Goal: Transaction & Acquisition: Book appointment/travel/reservation

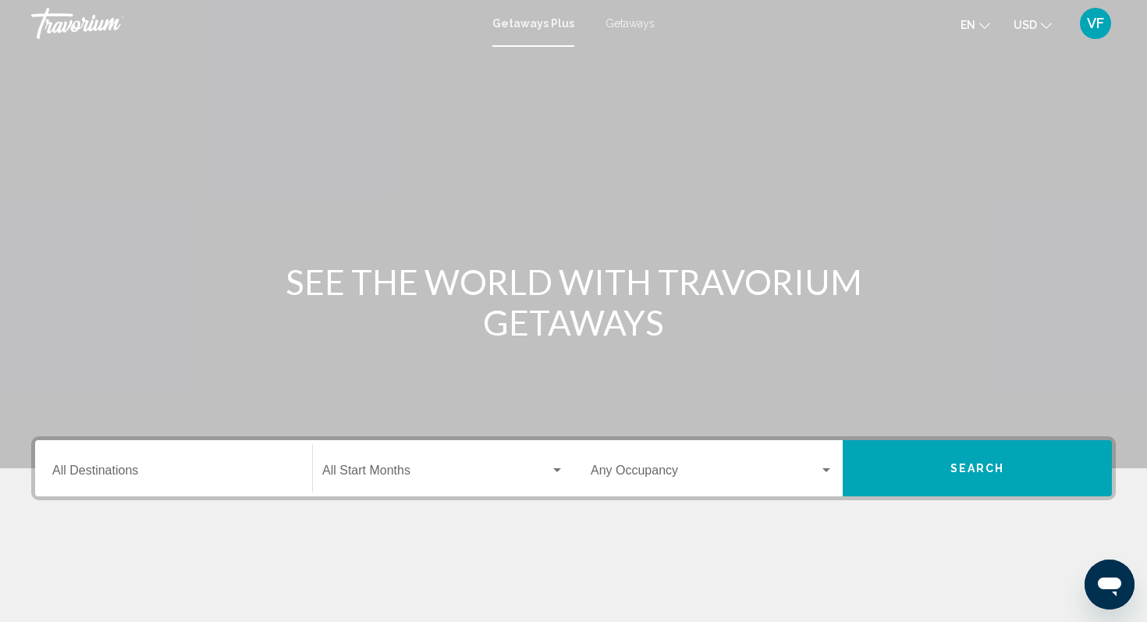
click at [145, 471] on input "Destination All Destinations" at bounding box center [173, 474] width 243 height 14
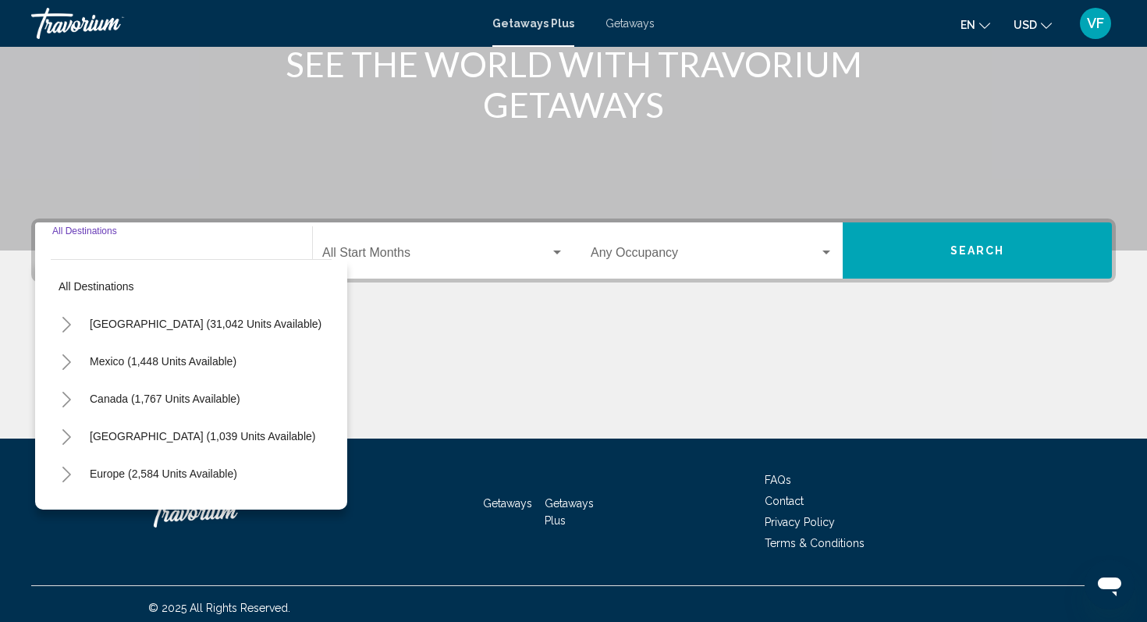
scroll to position [226, 0]
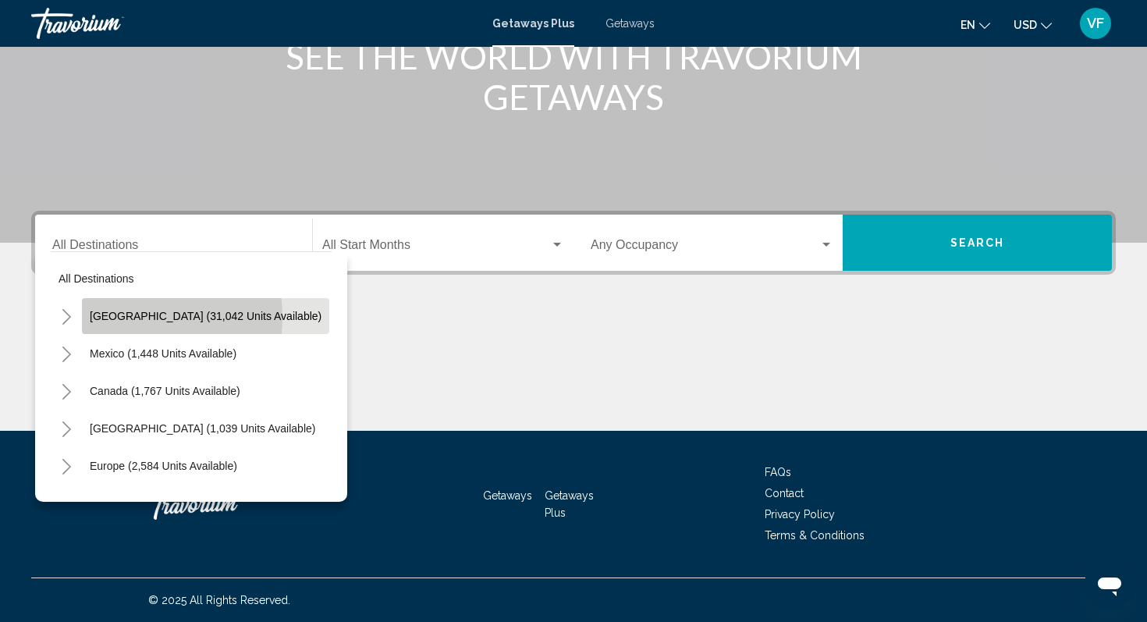
click at [110, 317] on span "United States (31,042 units available)" at bounding box center [206, 316] width 232 height 12
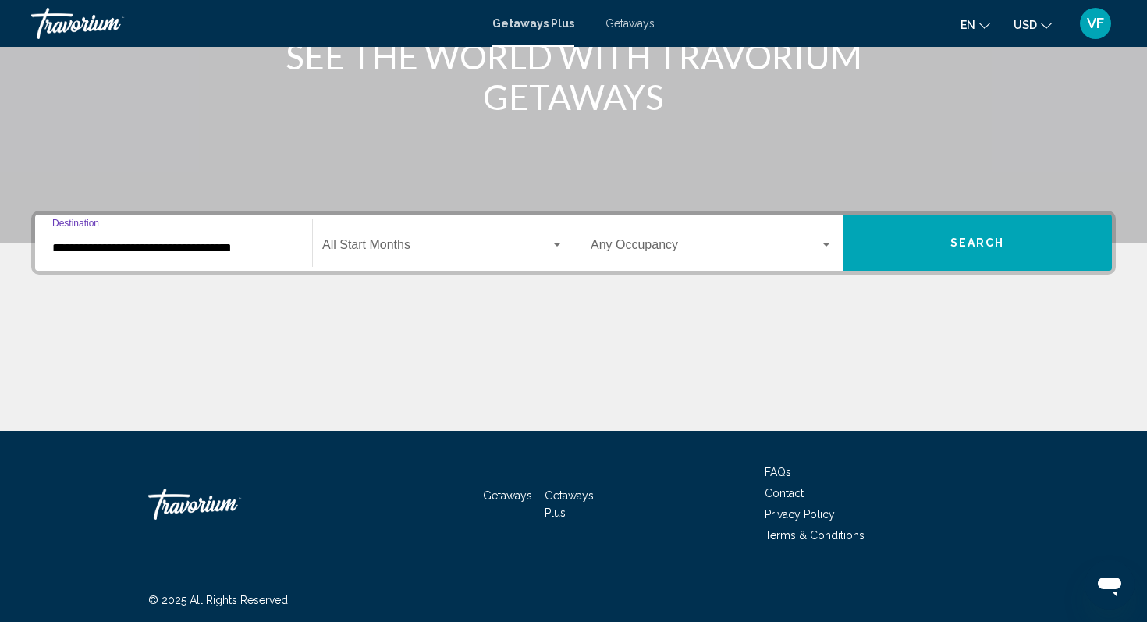
click at [107, 243] on input "**********" at bounding box center [173, 248] width 243 height 14
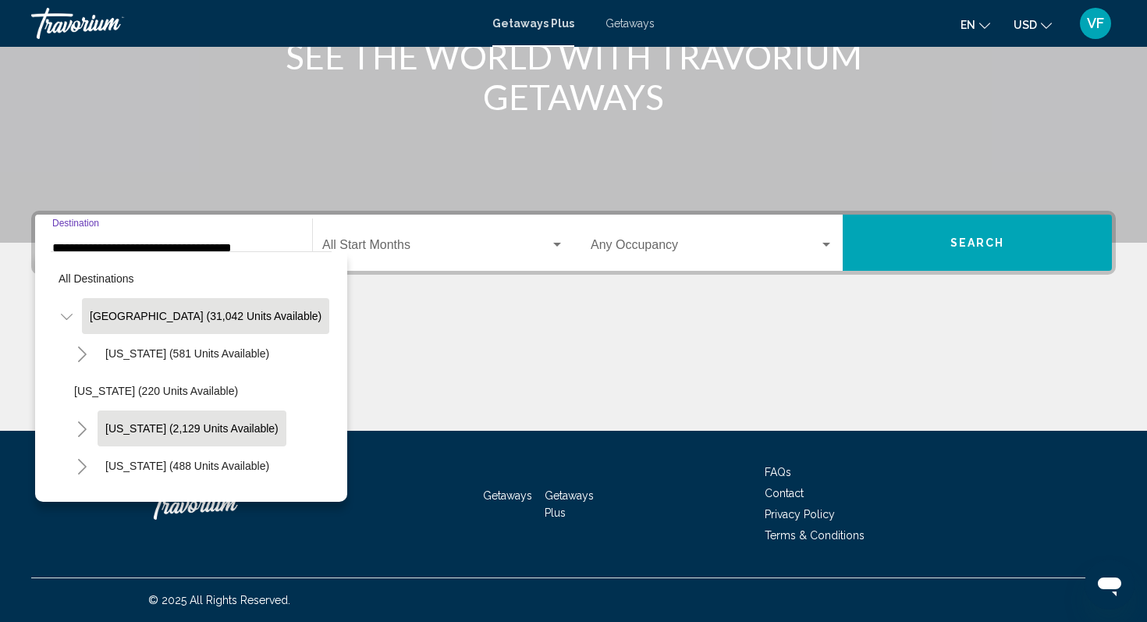
click at [205, 426] on span "California (2,129 units available)" at bounding box center [191, 428] width 173 height 12
type input "**********"
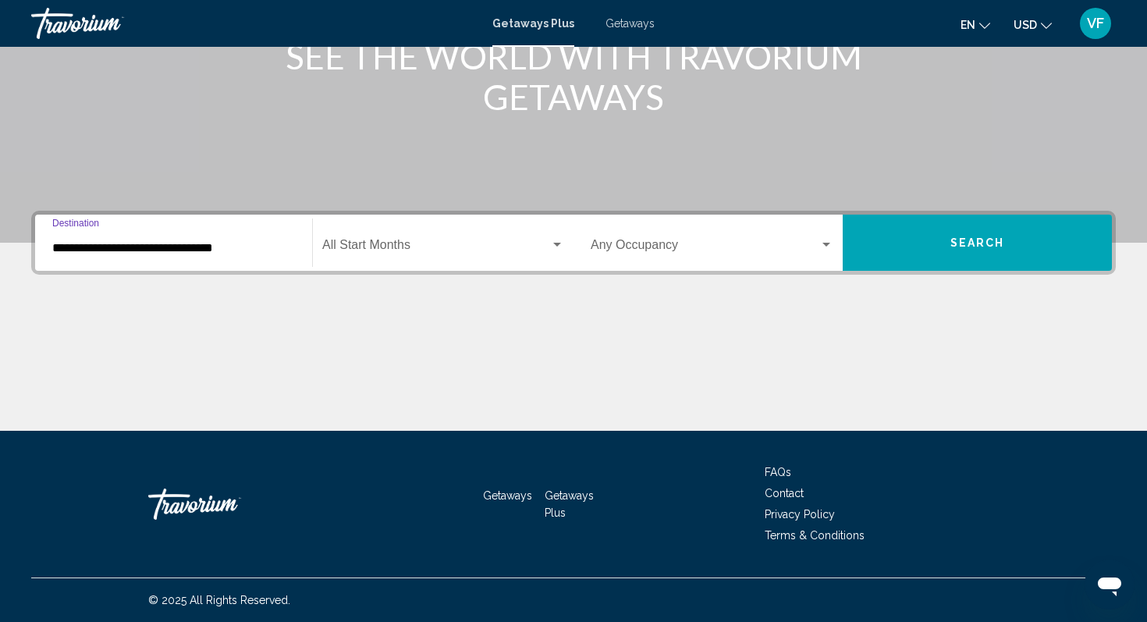
click at [693, 249] on span "Search widget" at bounding box center [705, 248] width 229 height 14
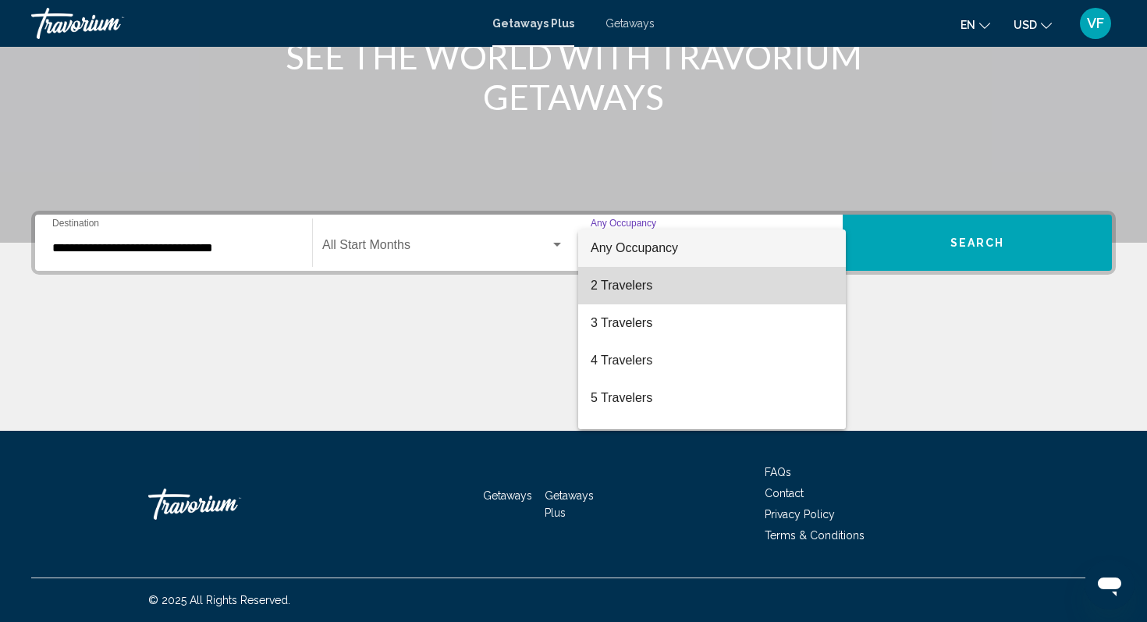
click at [628, 281] on span "2 Travelers" at bounding box center [712, 285] width 243 height 37
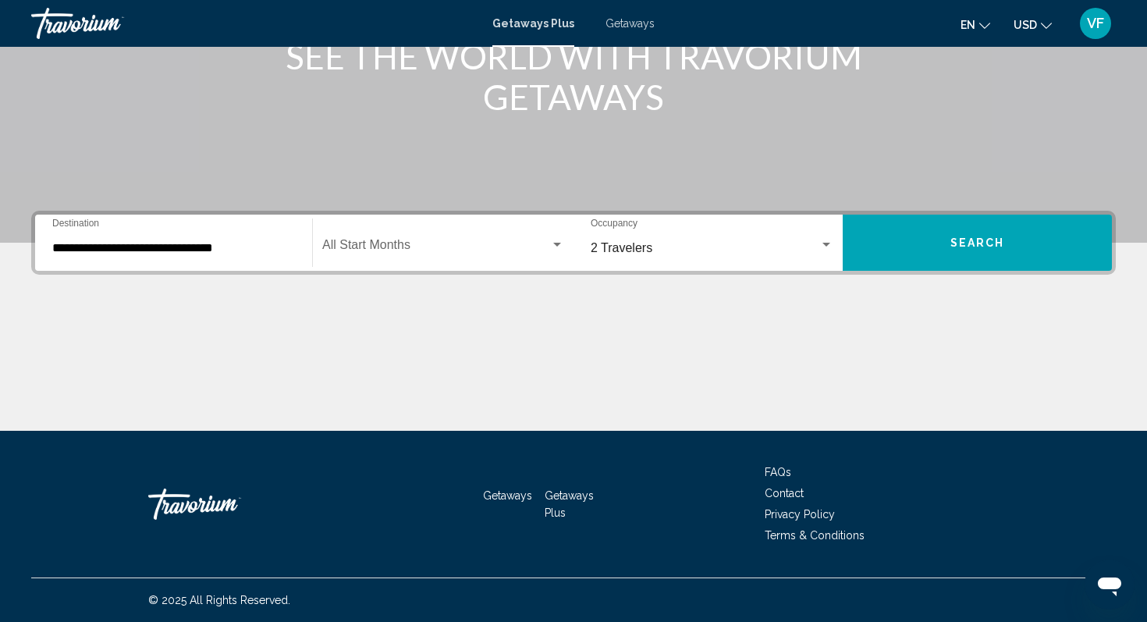
click at [331, 197] on div "Main content" at bounding box center [573, 8] width 1147 height 468
click at [370, 236] on div "Start Month All Start Months" at bounding box center [443, 243] width 242 height 49
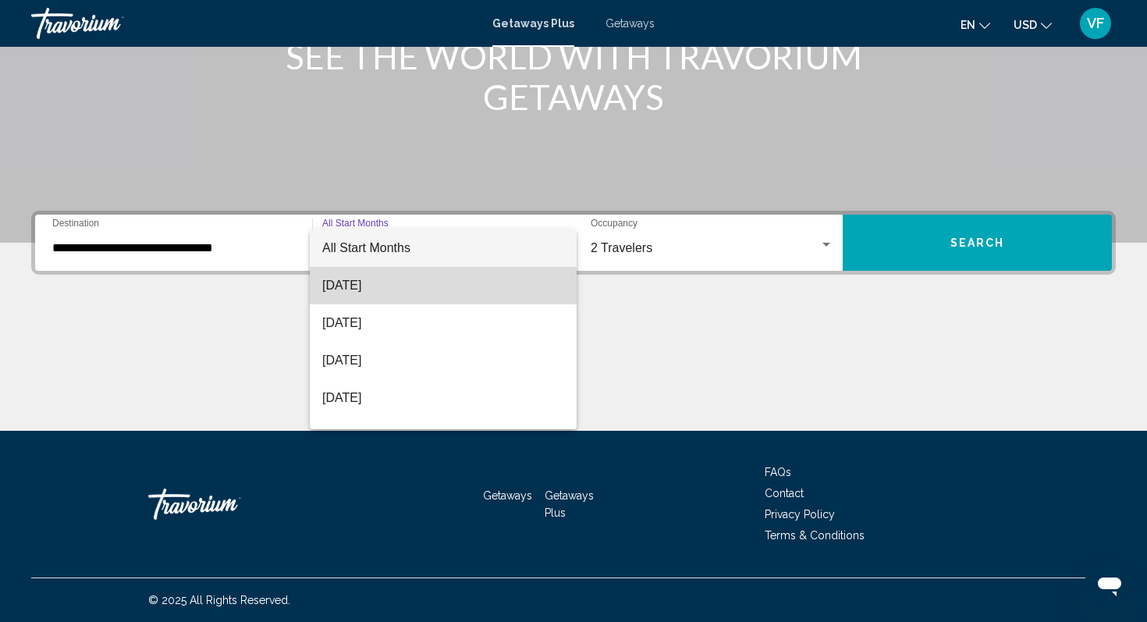
click at [365, 268] on span "September 2025" at bounding box center [443, 285] width 242 height 37
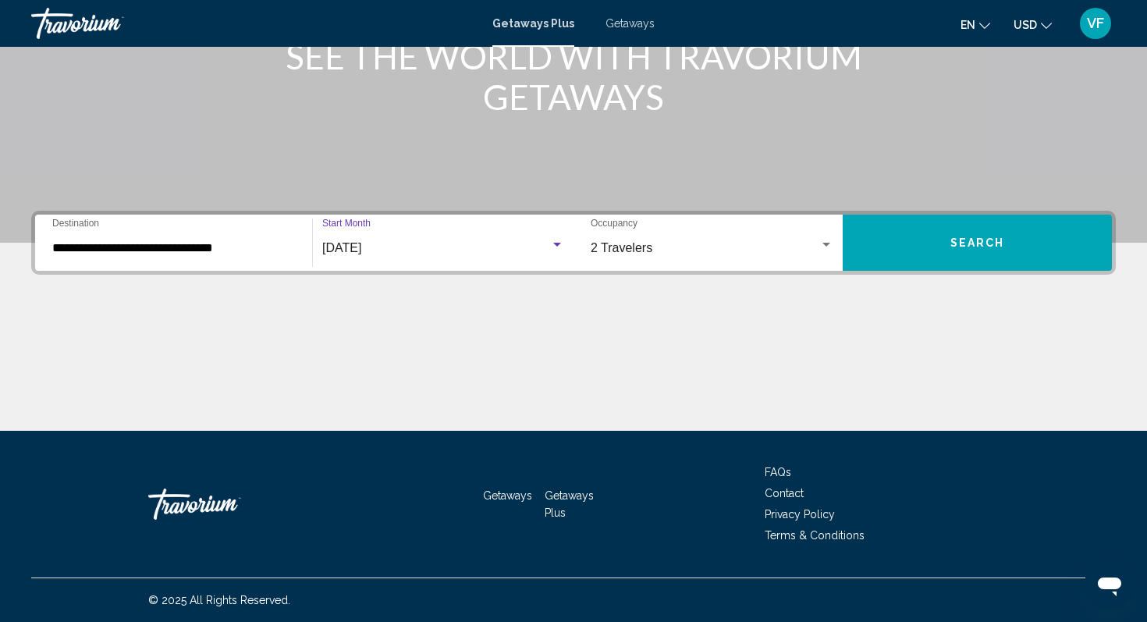
click at [1014, 247] on button "Search" at bounding box center [977, 243] width 269 height 56
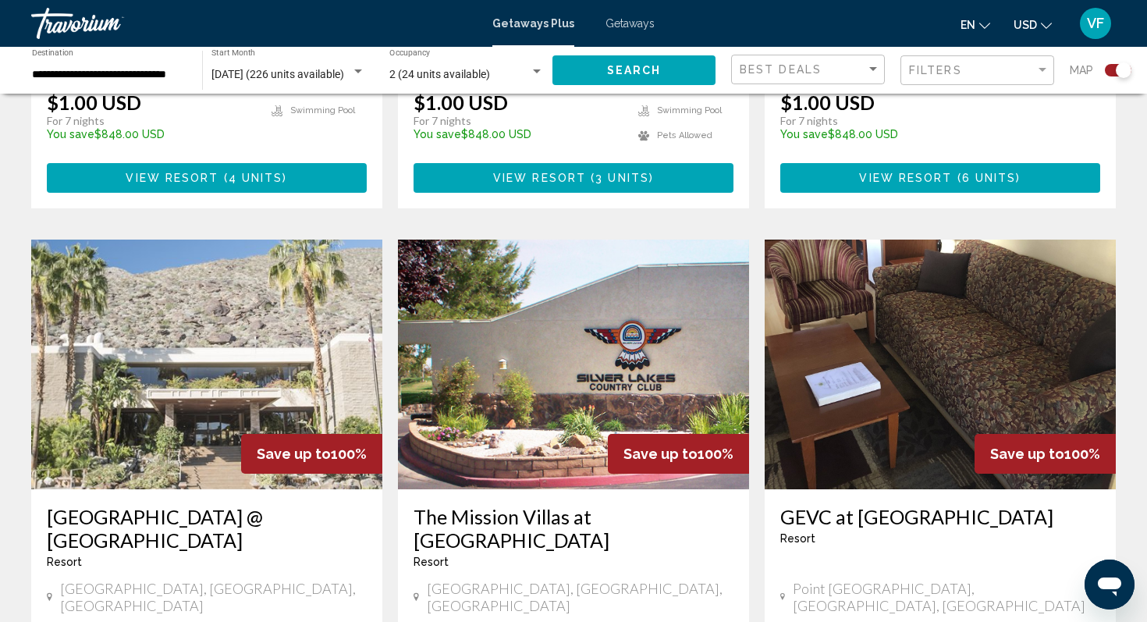
scroll to position [1576, 0]
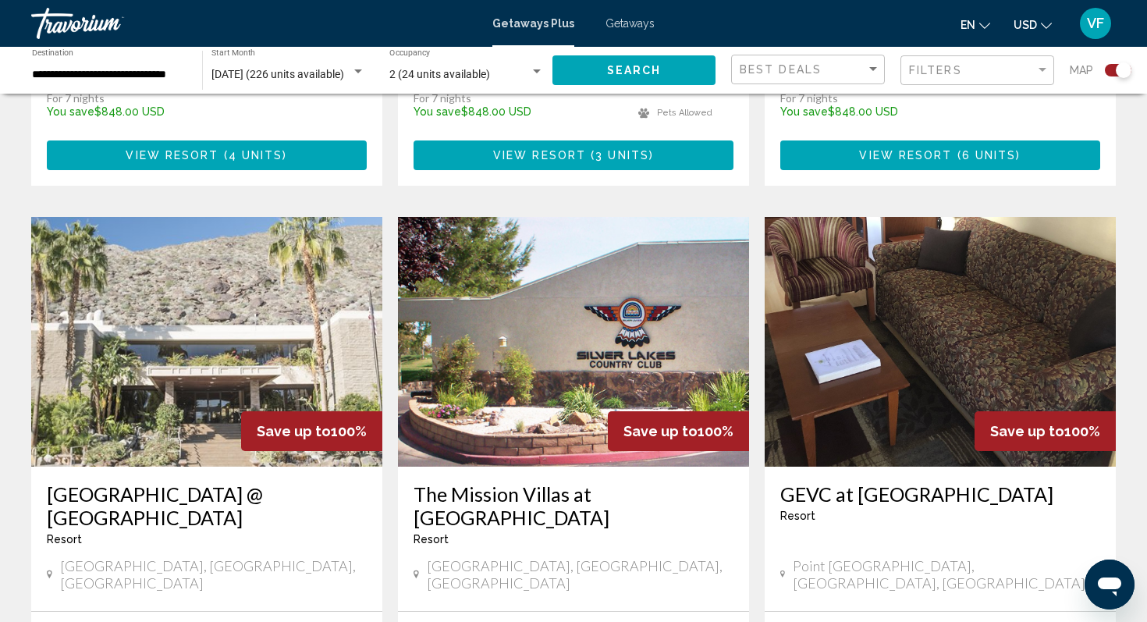
click at [174, 305] on img "Main content" at bounding box center [206, 342] width 351 height 250
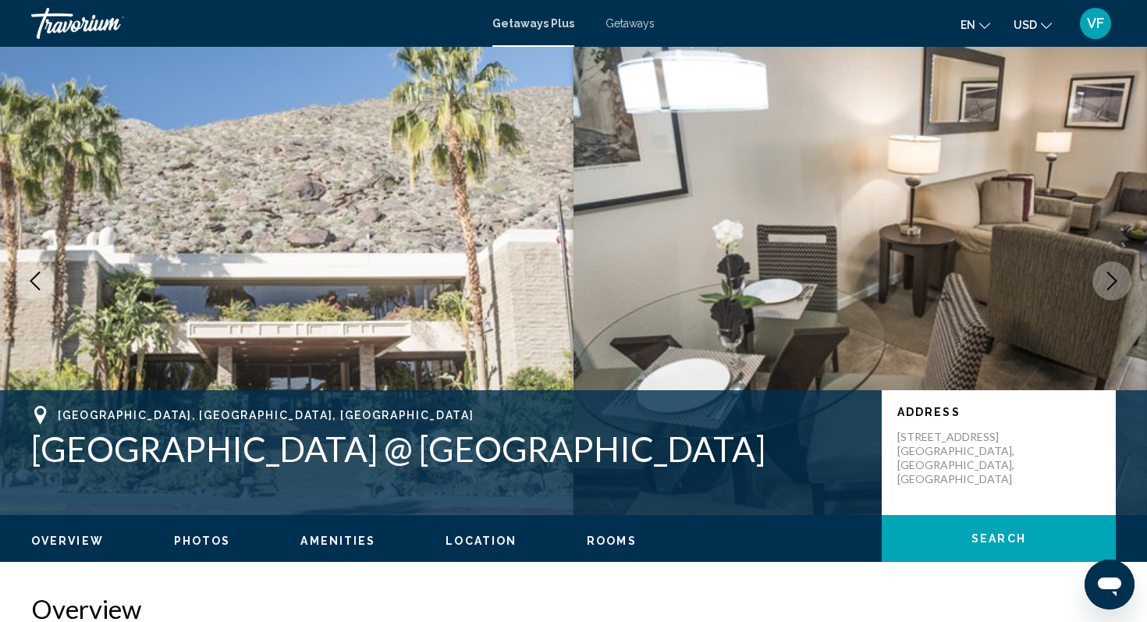
click at [1111, 286] on icon "Next image" at bounding box center [1112, 281] width 10 height 19
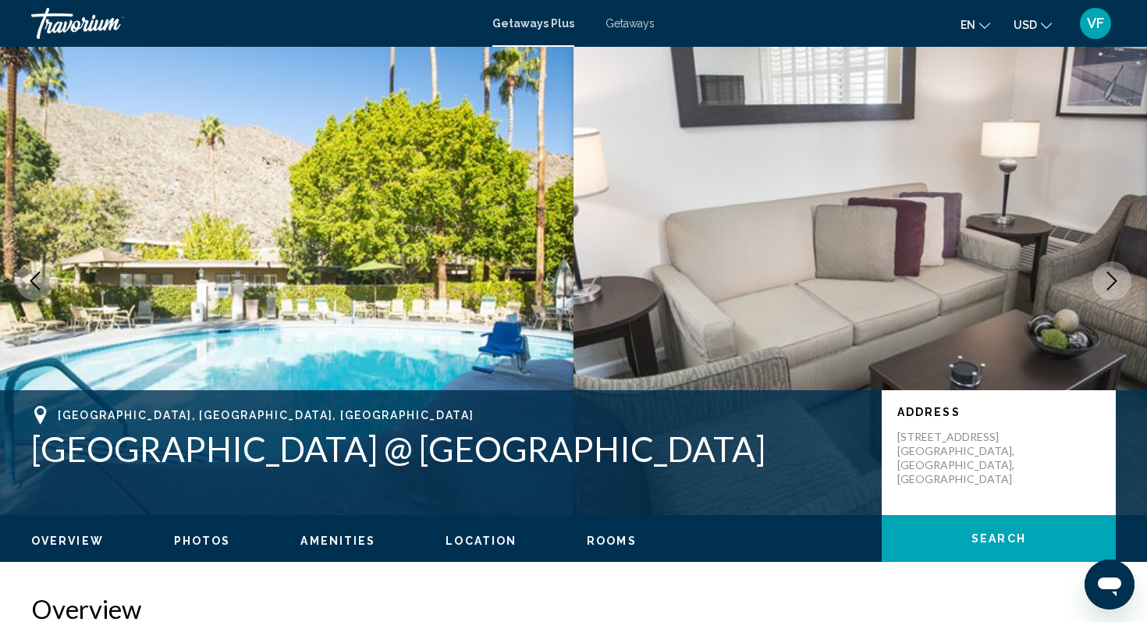
click at [1111, 285] on icon "Next image" at bounding box center [1112, 281] width 19 height 19
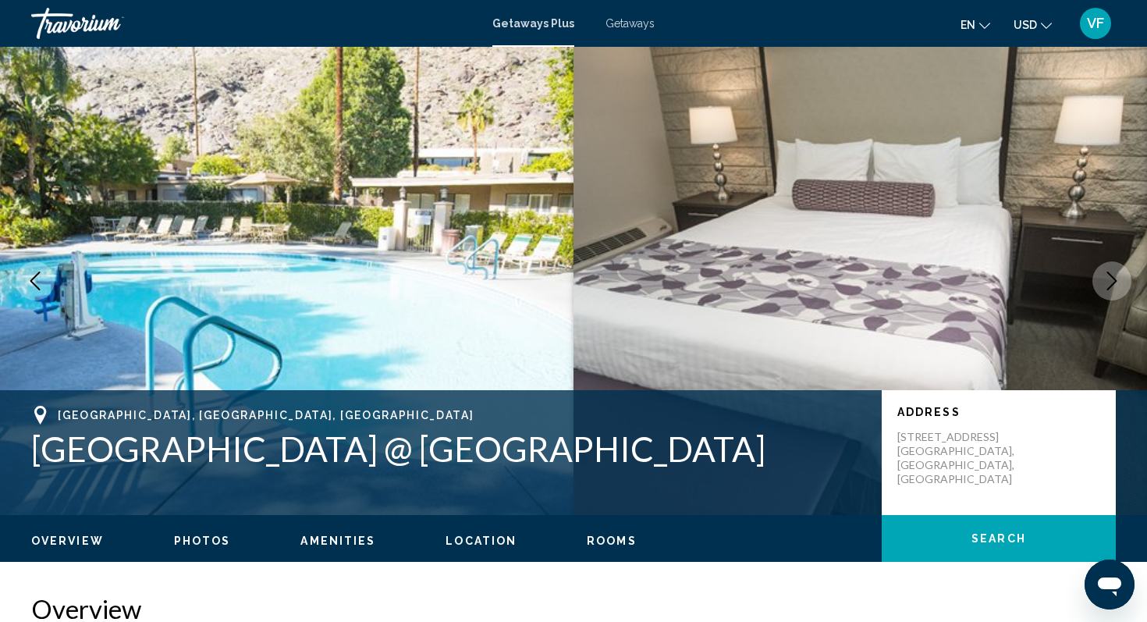
click at [1110, 286] on icon "Next image" at bounding box center [1112, 281] width 10 height 19
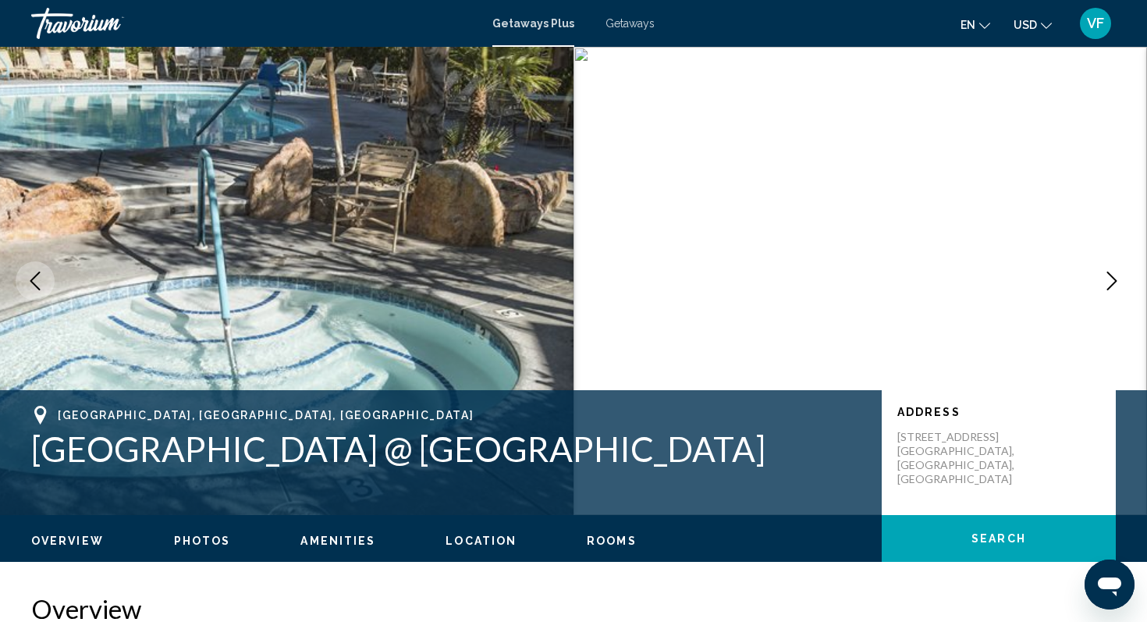
click at [1110, 286] on icon "Next image" at bounding box center [1112, 281] width 10 height 19
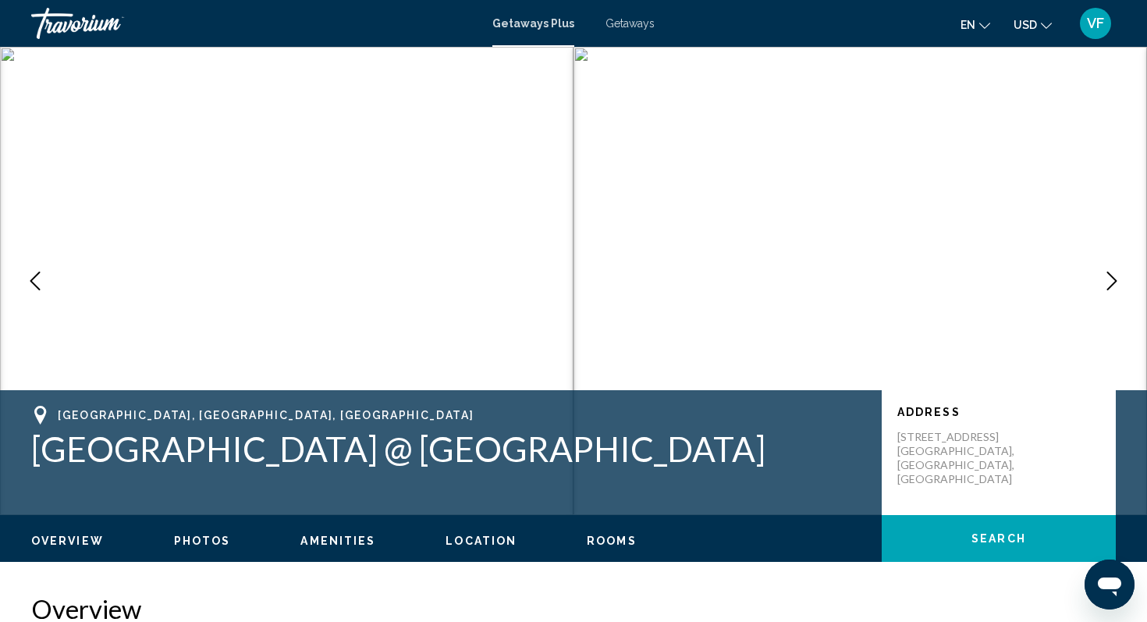
click at [1107, 281] on icon "Next image" at bounding box center [1112, 281] width 19 height 19
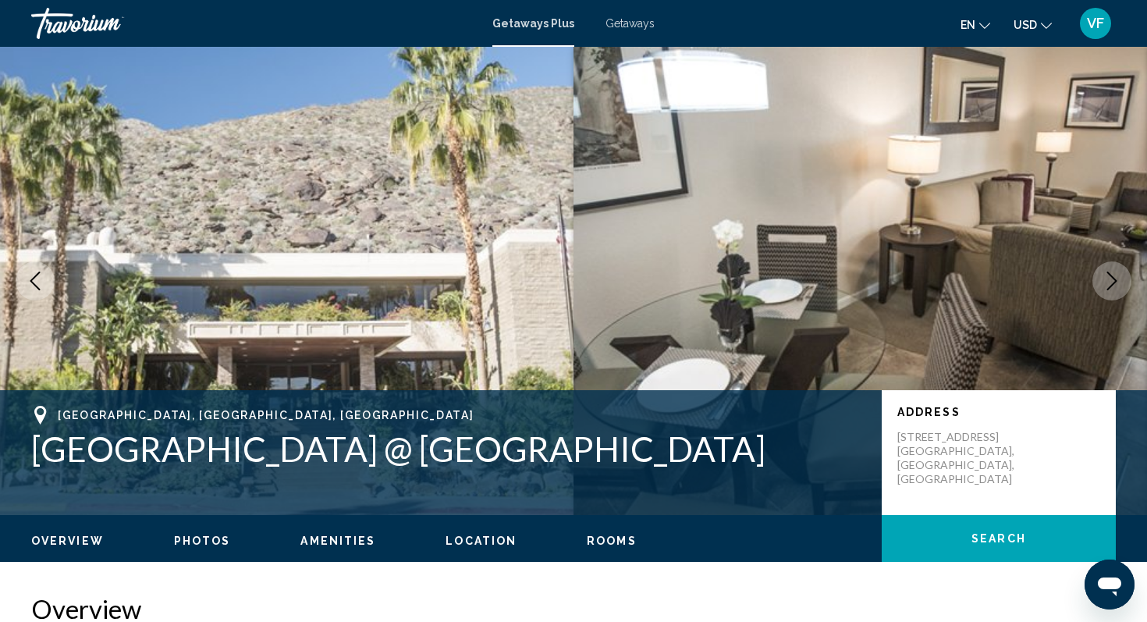
click at [1115, 282] on icon "Next image" at bounding box center [1112, 281] width 10 height 19
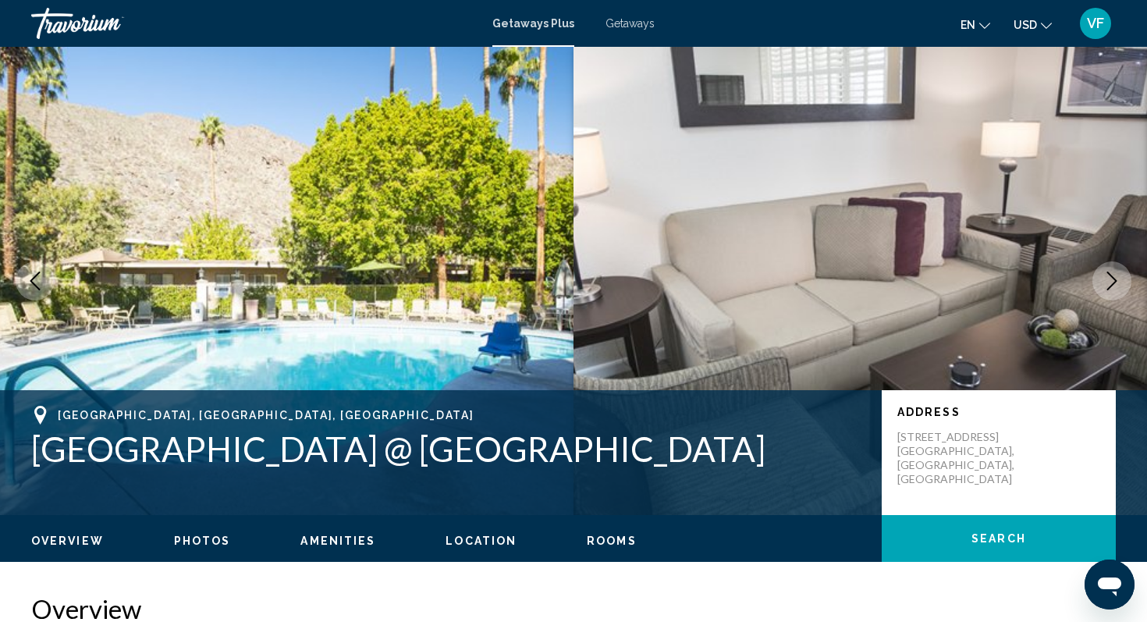
click at [1115, 283] on icon "Next image" at bounding box center [1112, 281] width 10 height 19
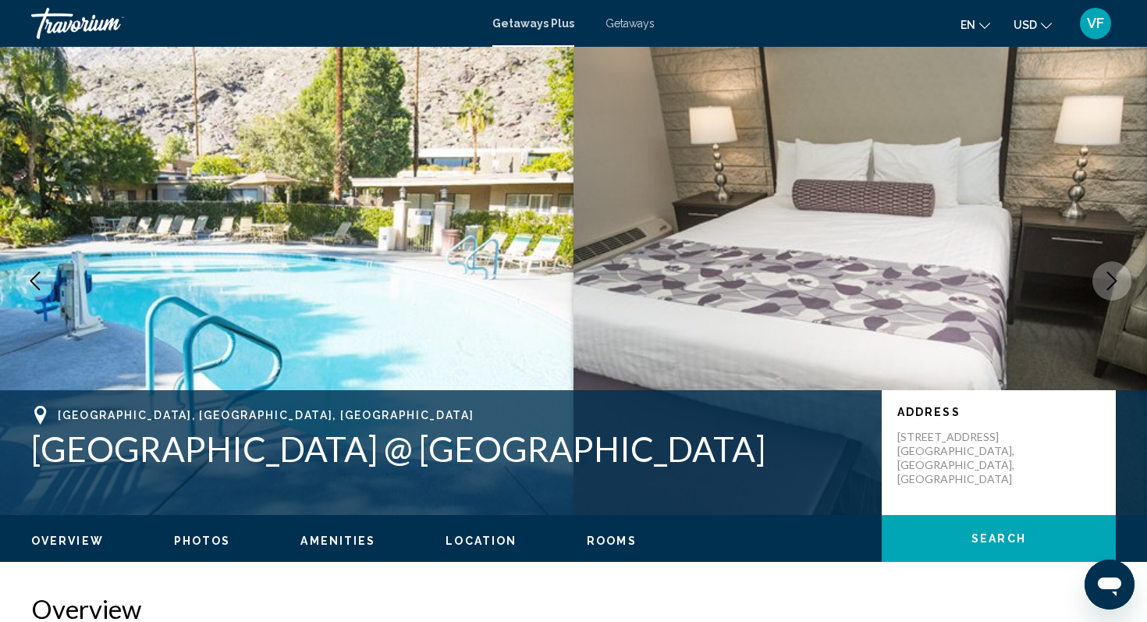
click at [1115, 283] on icon "Next image" at bounding box center [1112, 281] width 19 height 19
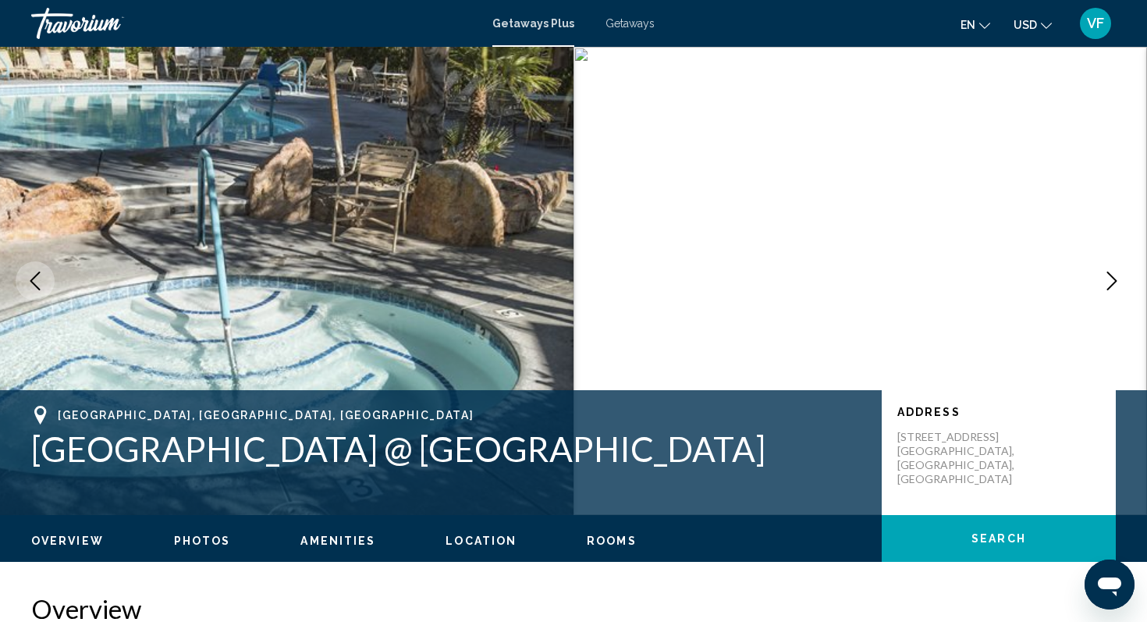
click at [1115, 284] on icon "Next image" at bounding box center [1112, 281] width 19 height 19
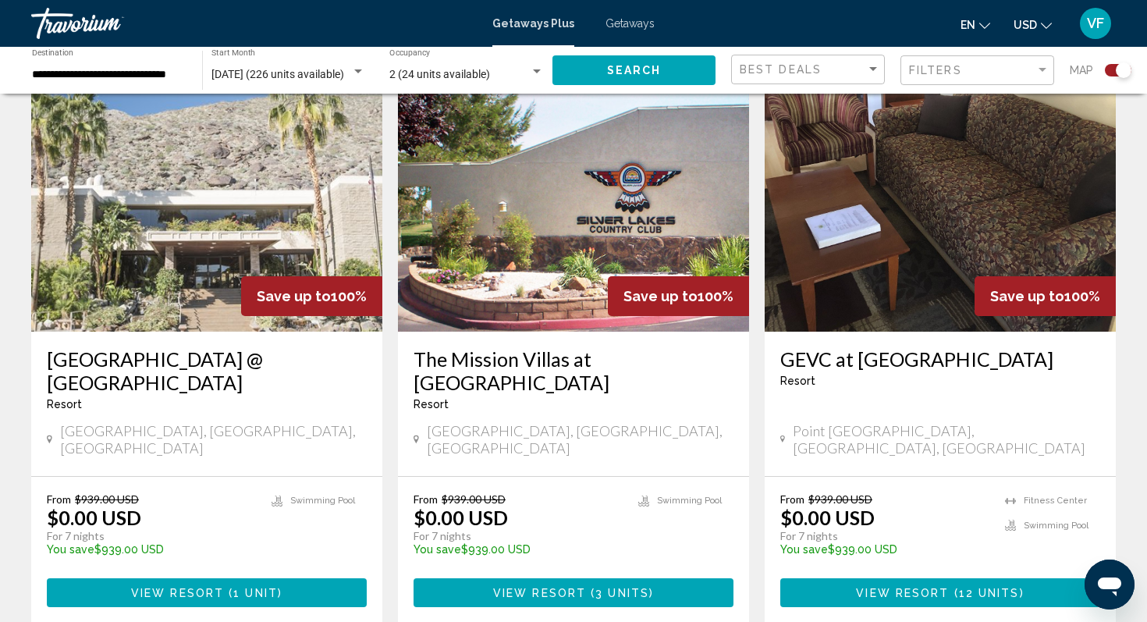
scroll to position [1709, 0]
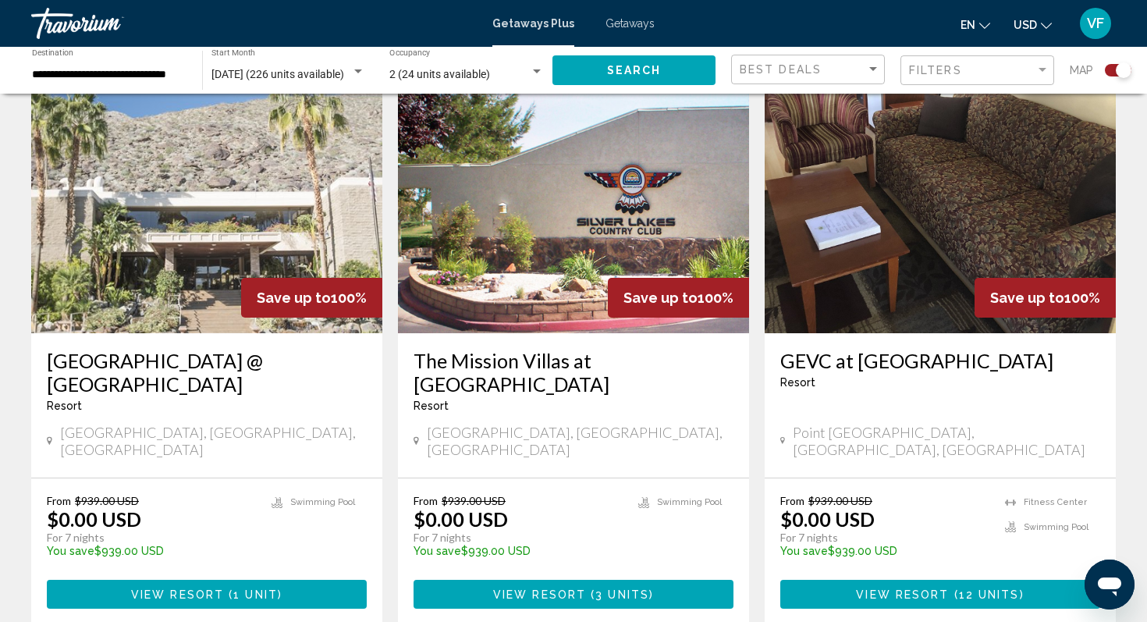
click at [248, 191] on img "Main content" at bounding box center [206, 209] width 351 height 250
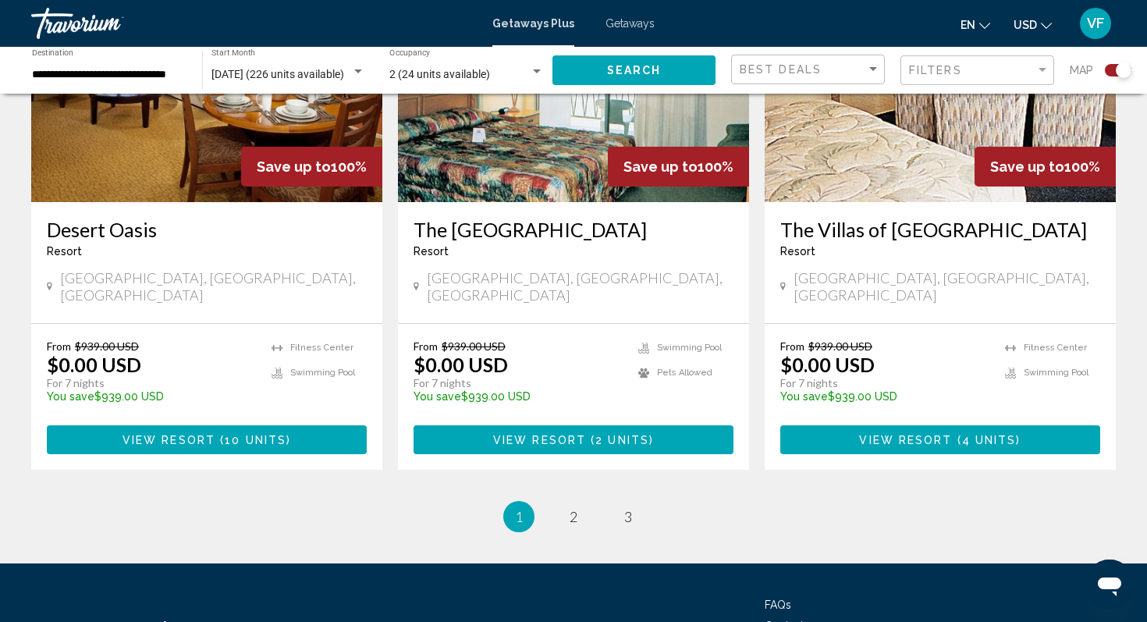
scroll to position [2387, 0]
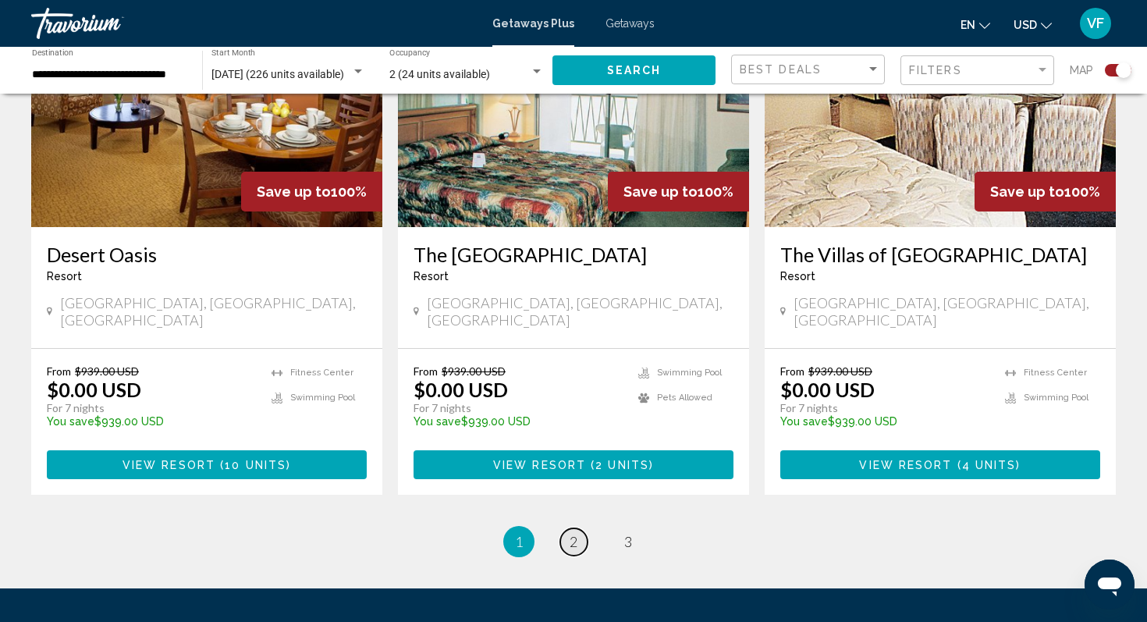
click at [572, 528] on link "page 2" at bounding box center [573, 541] width 27 height 27
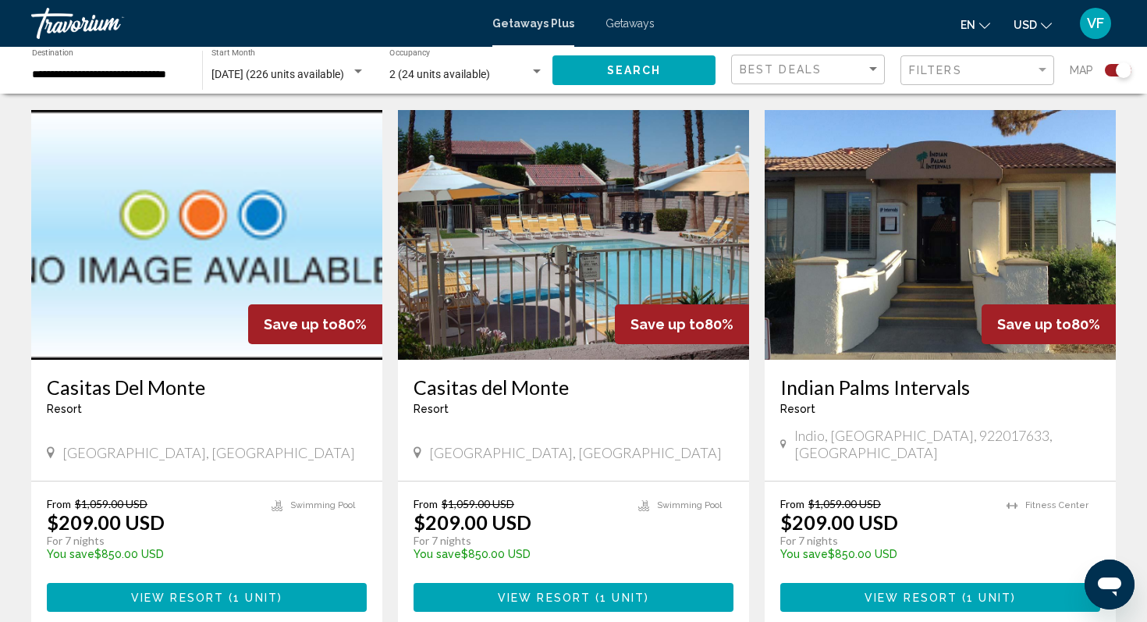
scroll to position [2405, 0]
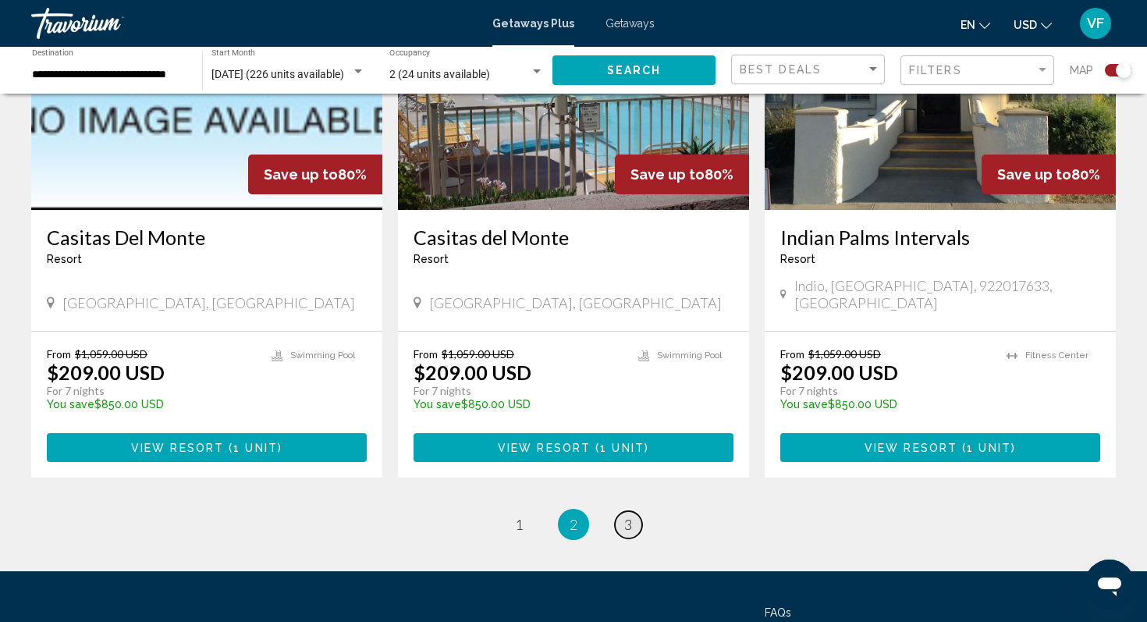
click at [624, 516] on span "3" at bounding box center [628, 524] width 8 height 17
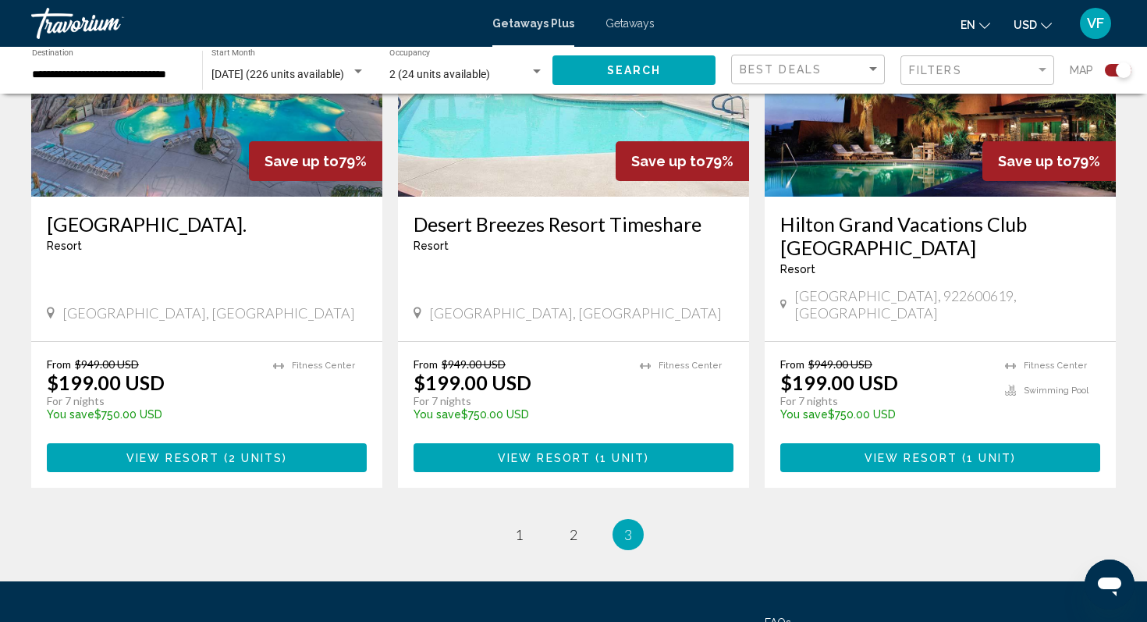
scroll to position [1882, 0]
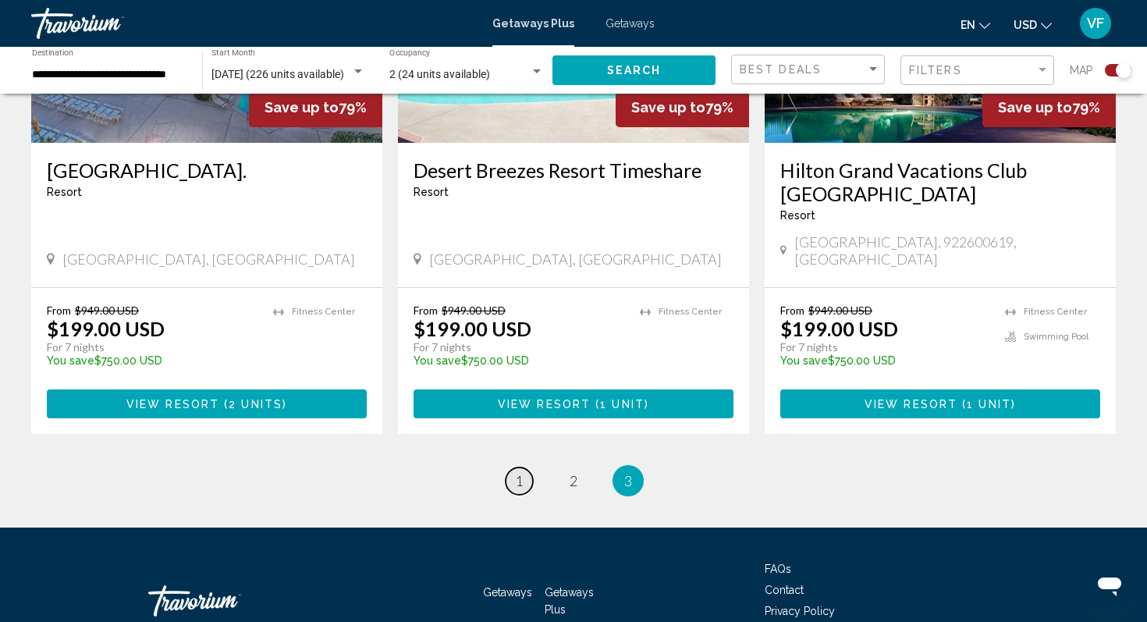
click at [518, 472] on span "1" at bounding box center [519, 480] width 8 height 17
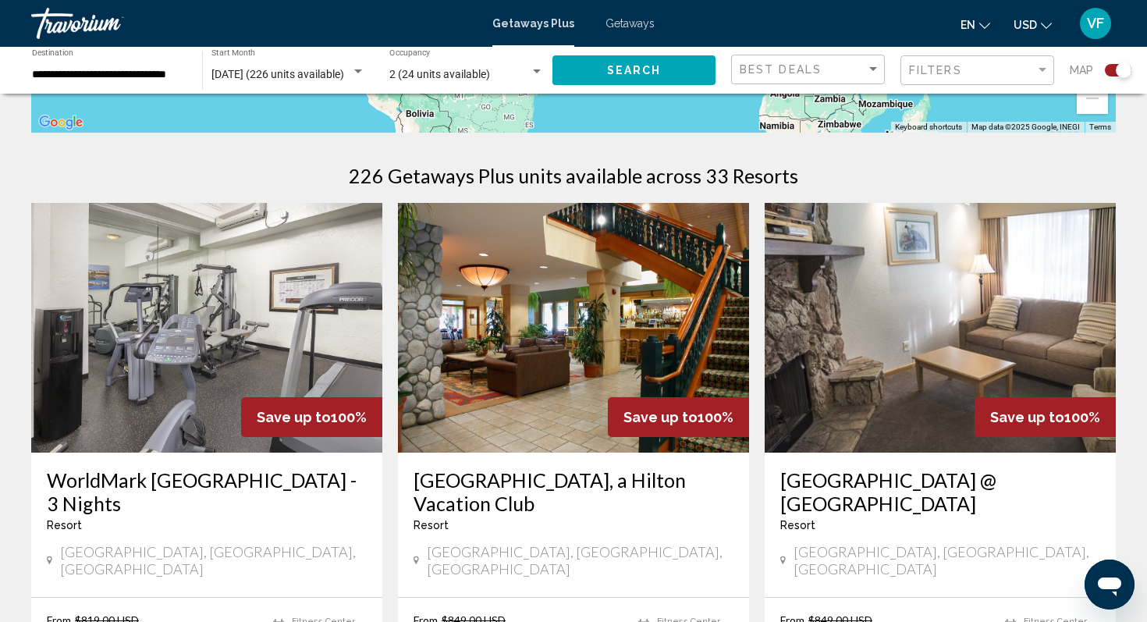
scroll to position [452, 0]
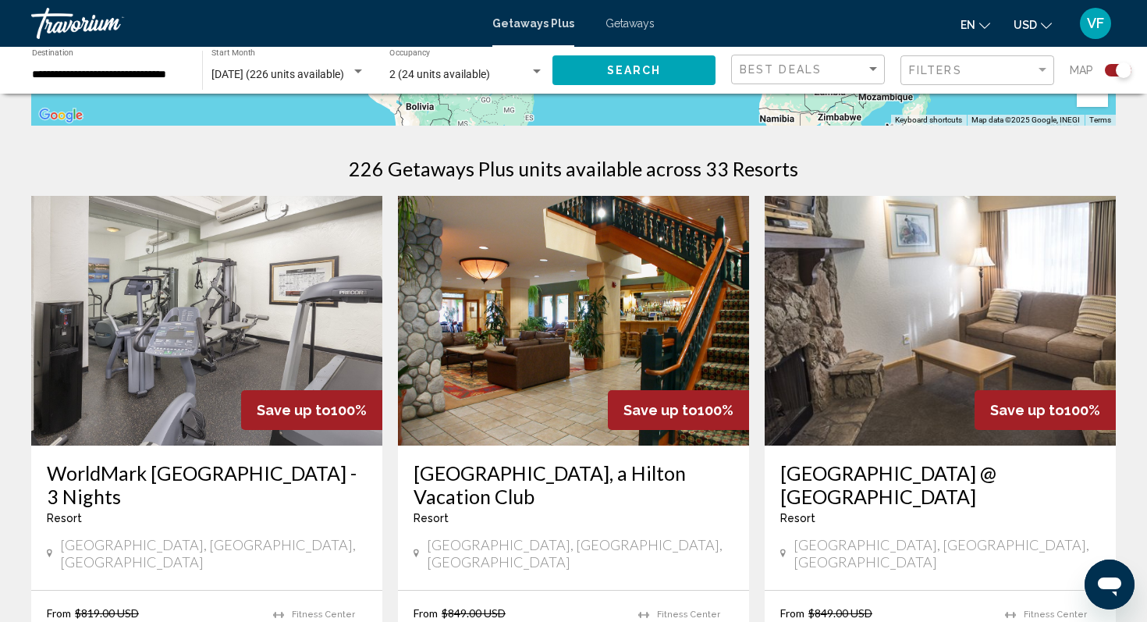
click at [503, 315] on img "Main content" at bounding box center [573, 321] width 351 height 250
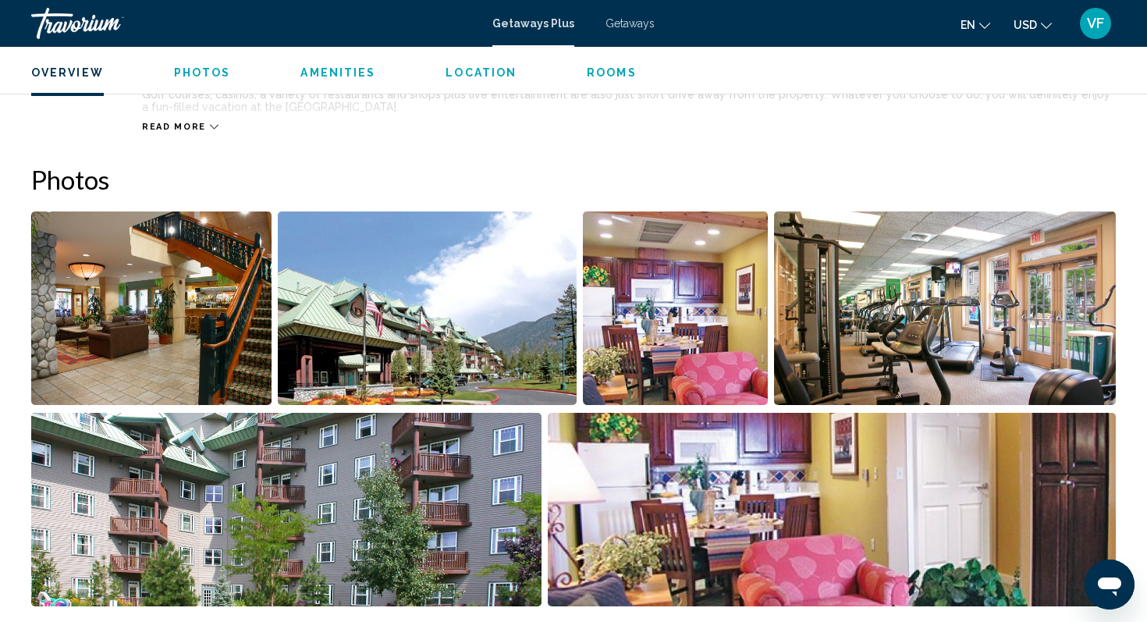
scroll to position [674, 0]
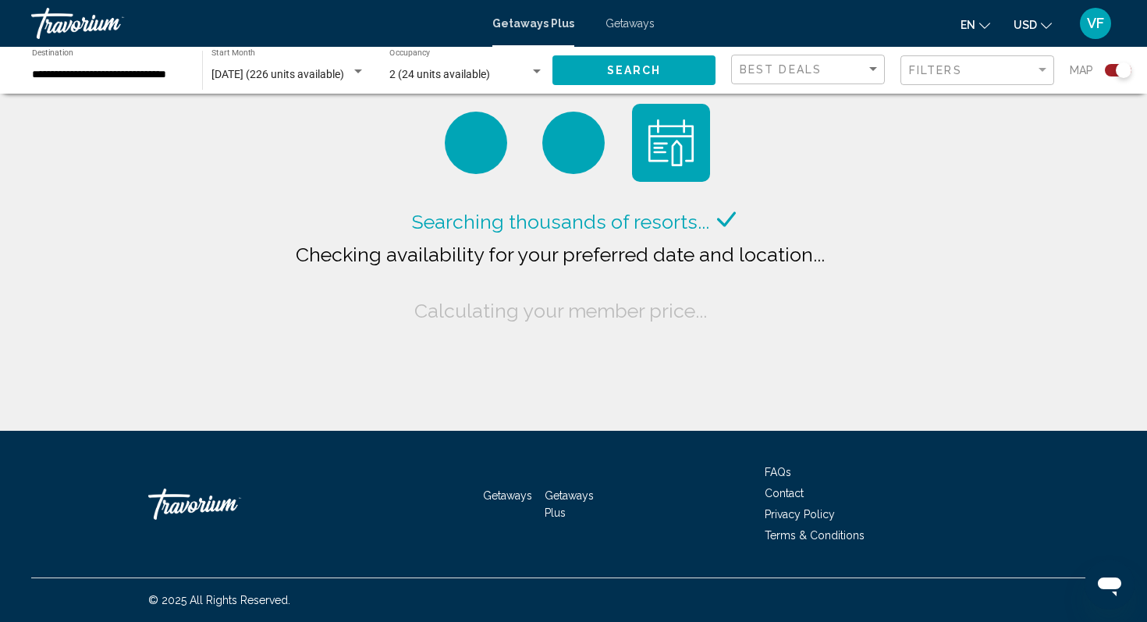
click at [127, 76] on input "**********" at bounding box center [109, 75] width 155 height 12
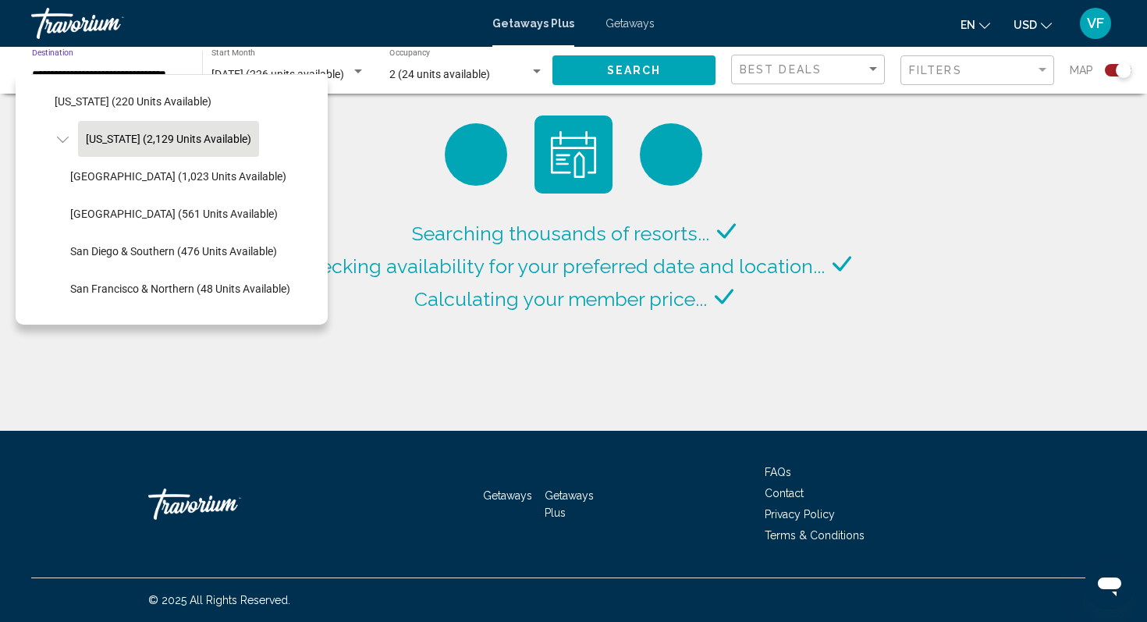
scroll to position [119, 0]
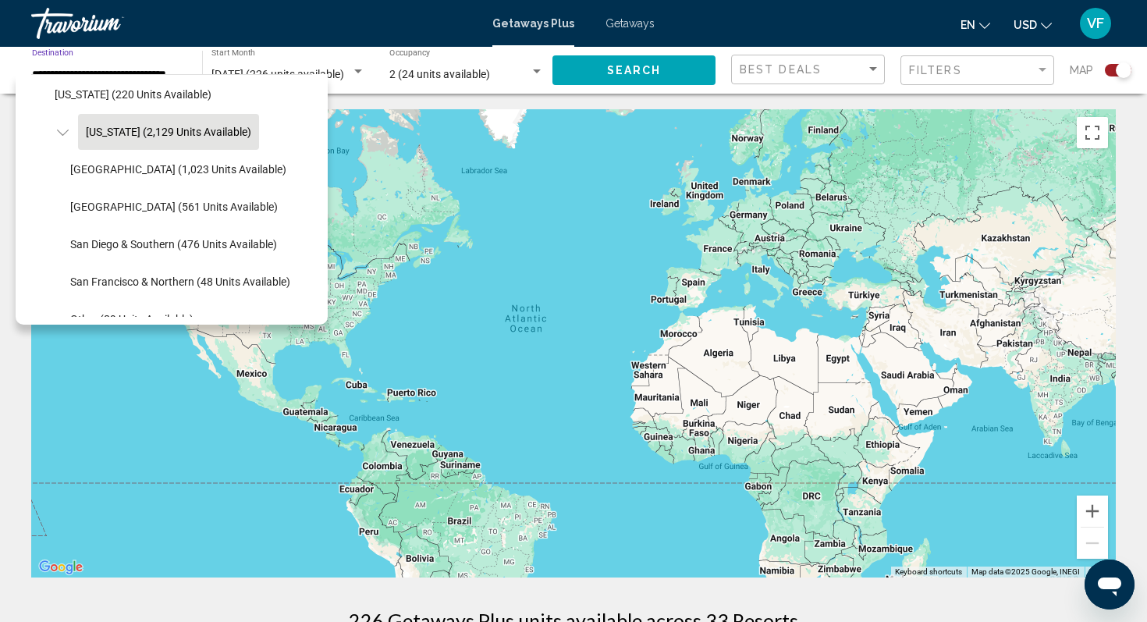
click at [63, 126] on icon "Toggle California (2,129 units available)" at bounding box center [63, 133] width 12 height 16
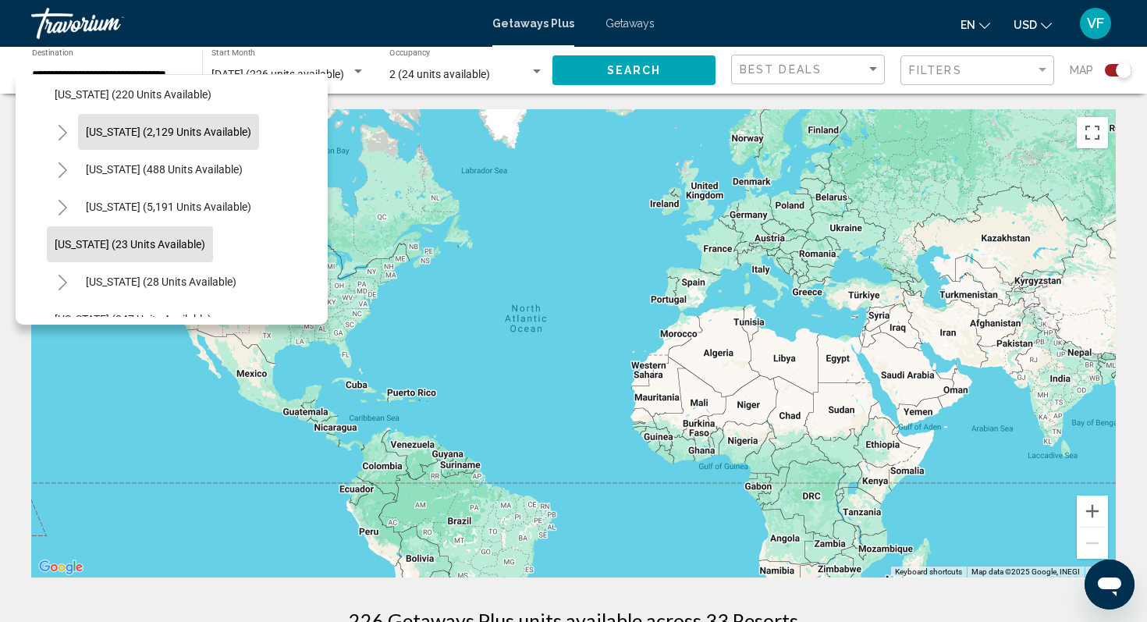
scroll to position [133, 0]
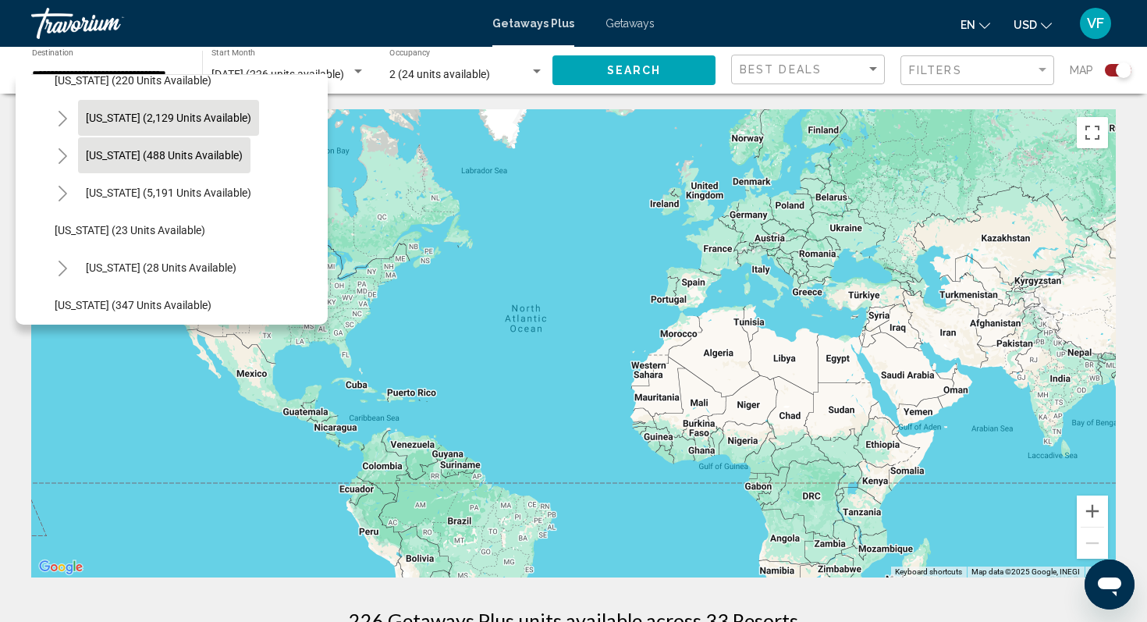
click at [114, 164] on button "Colorado (488 units available)" at bounding box center [164, 155] width 172 height 36
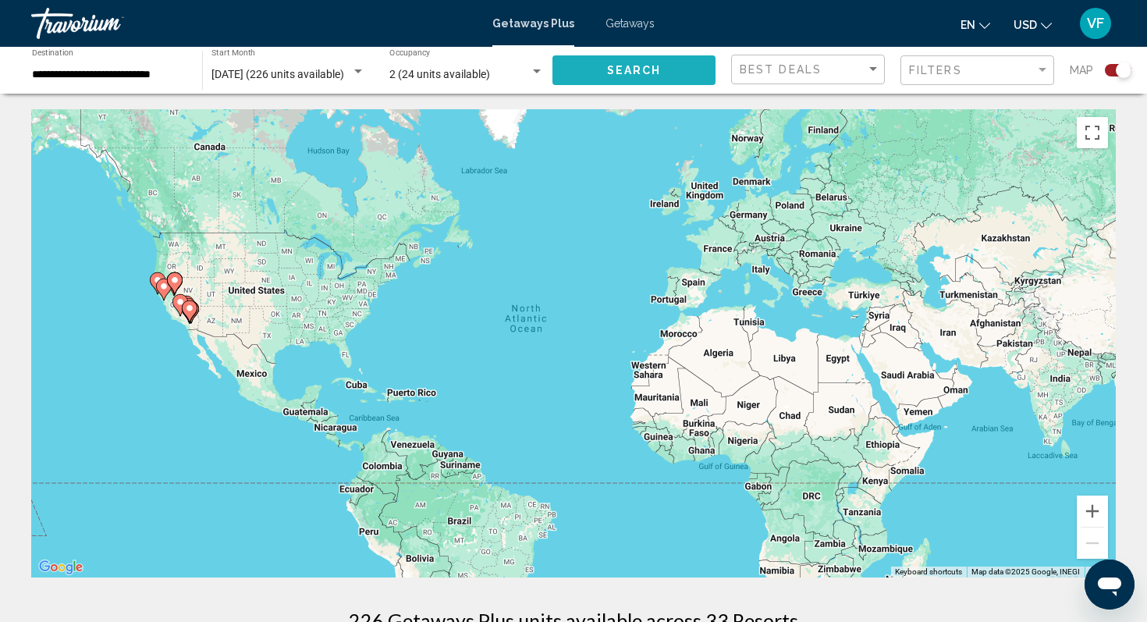
click at [610, 73] on span "Search" at bounding box center [634, 71] width 55 height 12
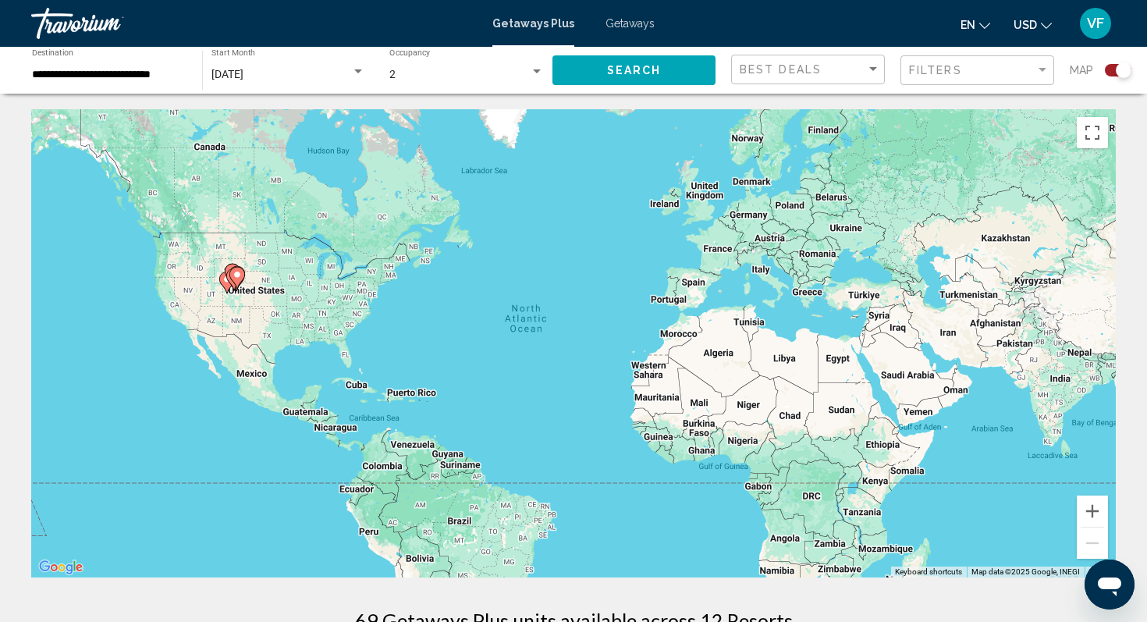
click at [803, 79] on div "Best Deals" at bounding box center [810, 69] width 140 height 29
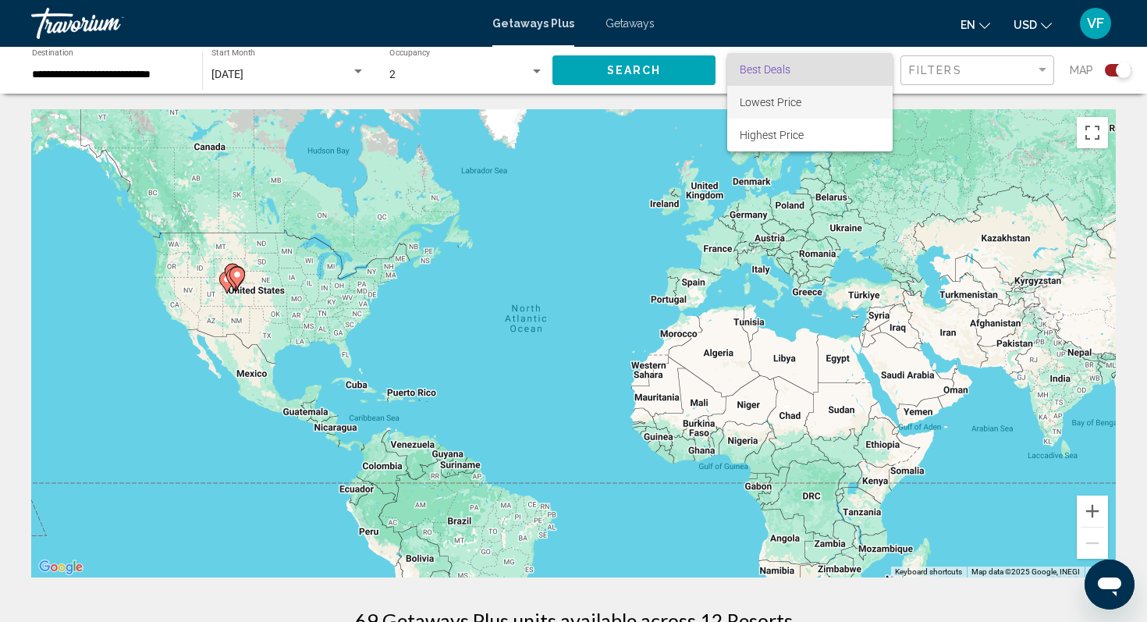
click at [773, 101] on span "Lowest Price" at bounding box center [771, 102] width 62 height 12
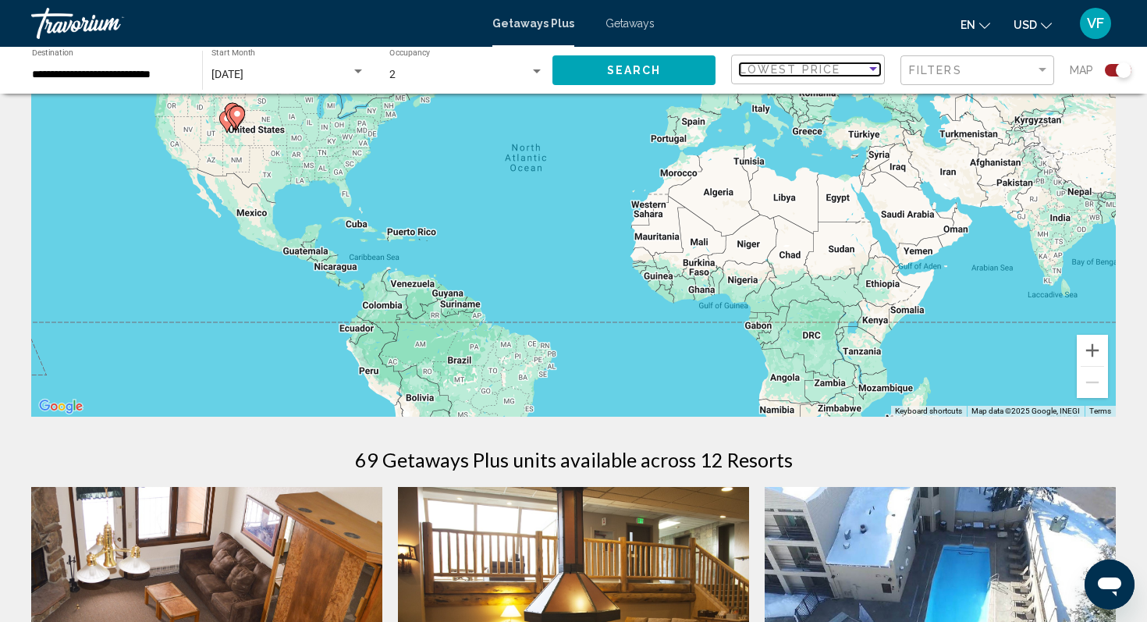
scroll to position [162, 0]
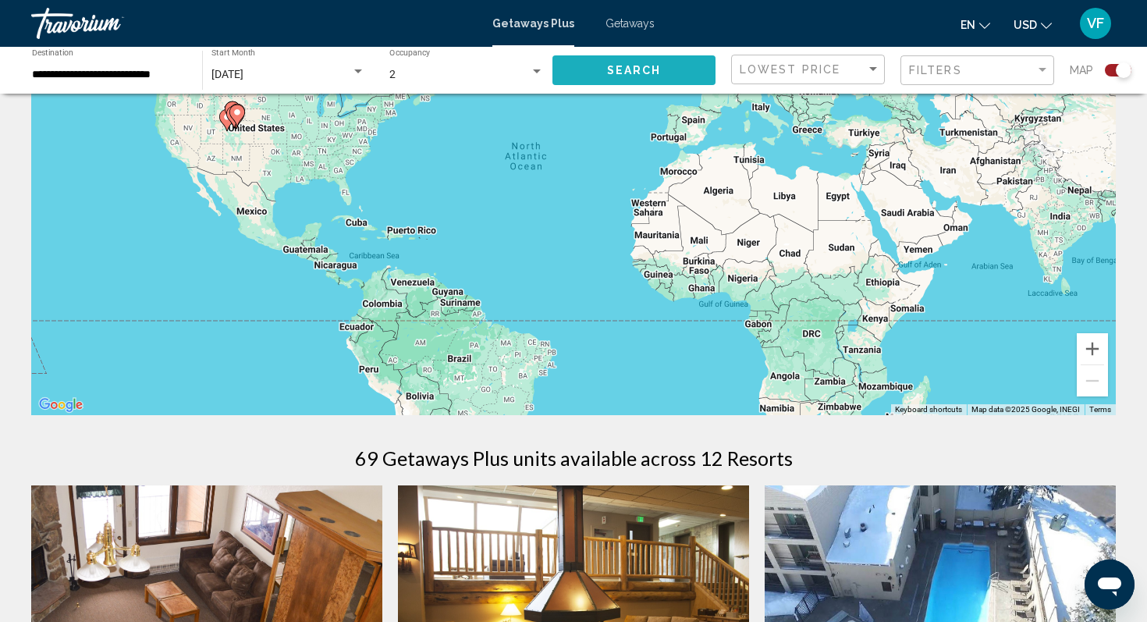
click at [634, 69] on span "Search" at bounding box center [634, 71] width 55 height 12
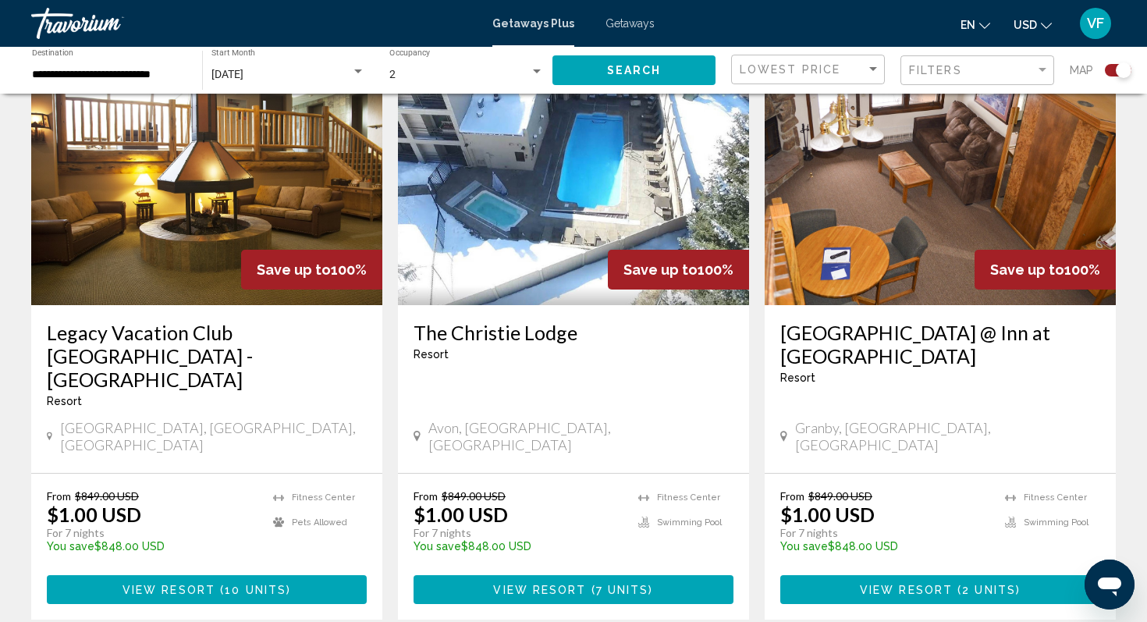
scroll to position [259, 0]
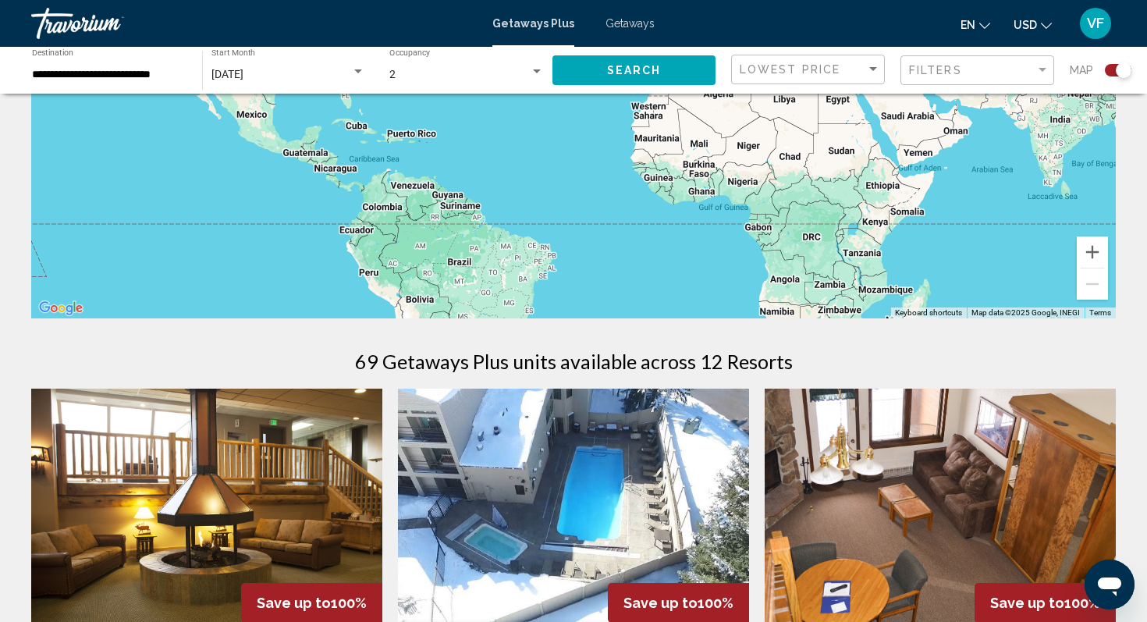
click at [87, 69] on input "**********" at bounding box center [109, 75] width 155 height 12
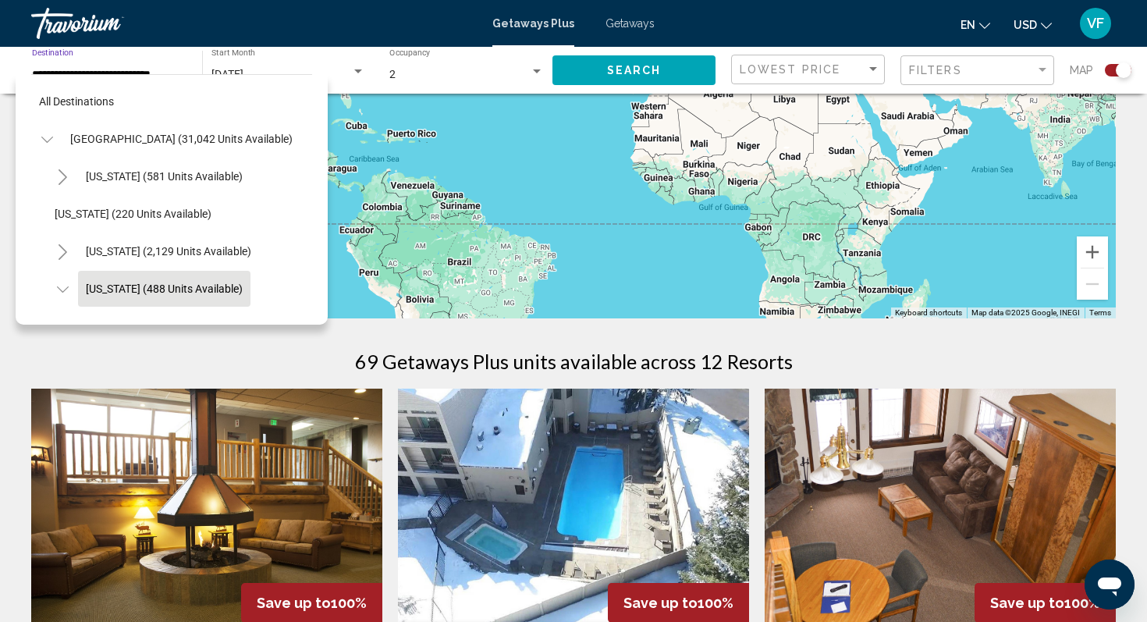
scroll to position [93, 0]
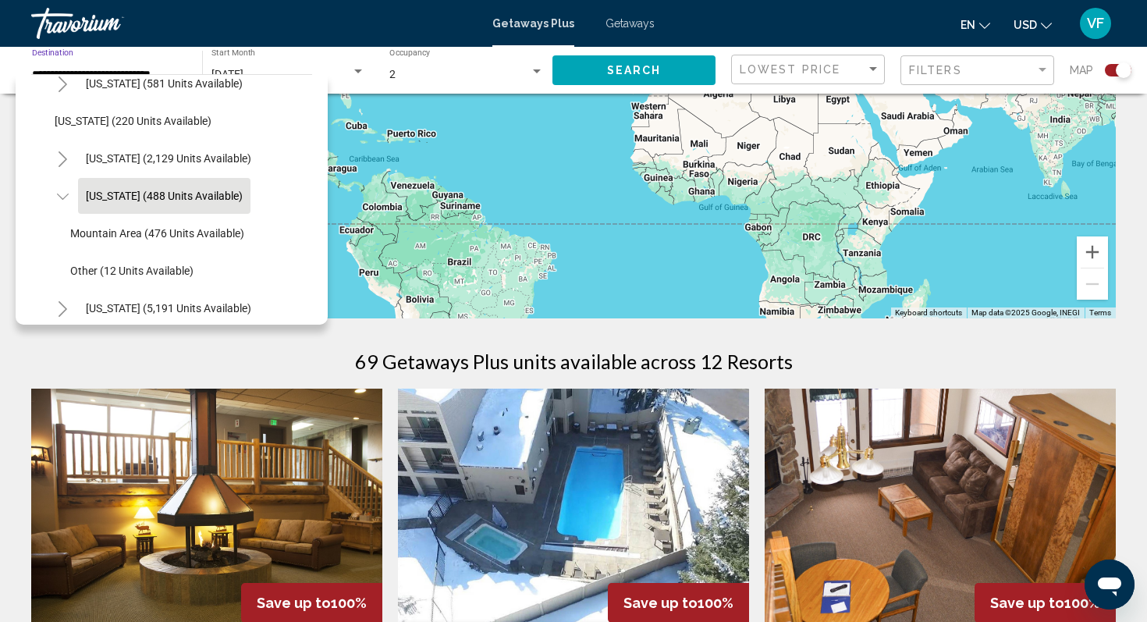
click at [61, 194] on icon "Toggle Colorado (488 units available)" at bounding box center [63, 197] width 12 height 16
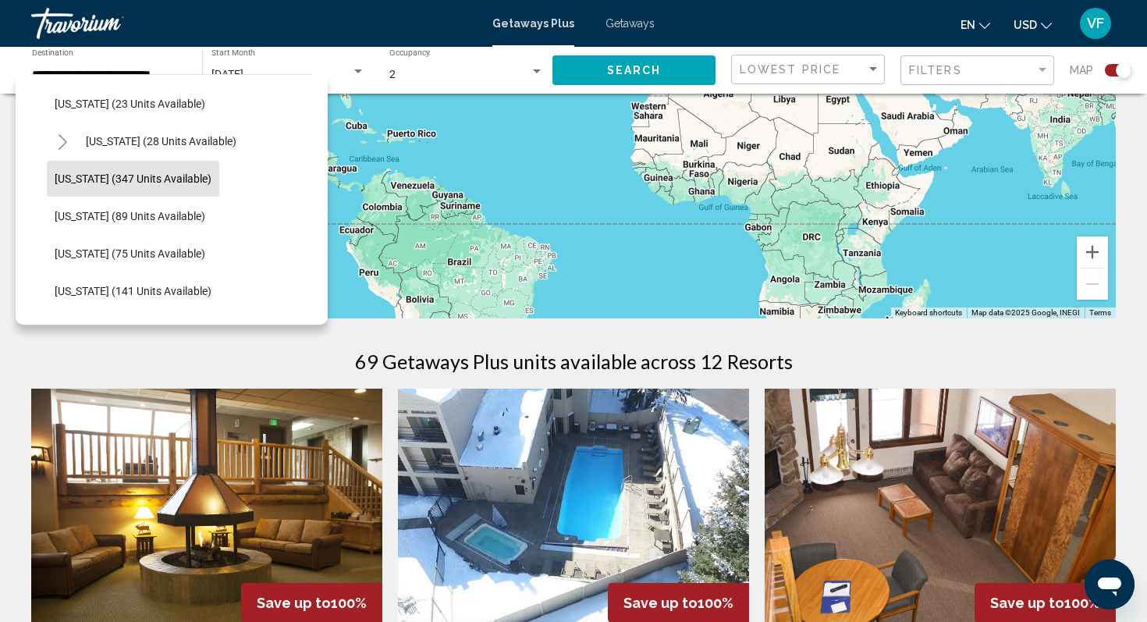
scroll to position [249, 0]
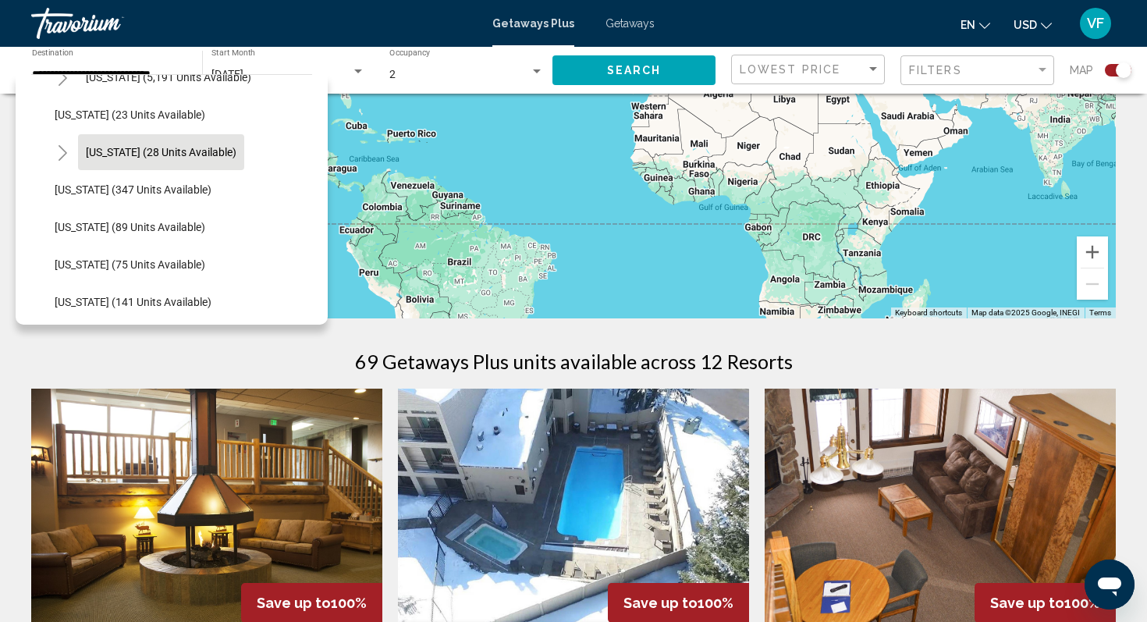
click at [114, 144] on button "Hawaii (28 units available)" at bounding box center [161, 152] width 166 height 36
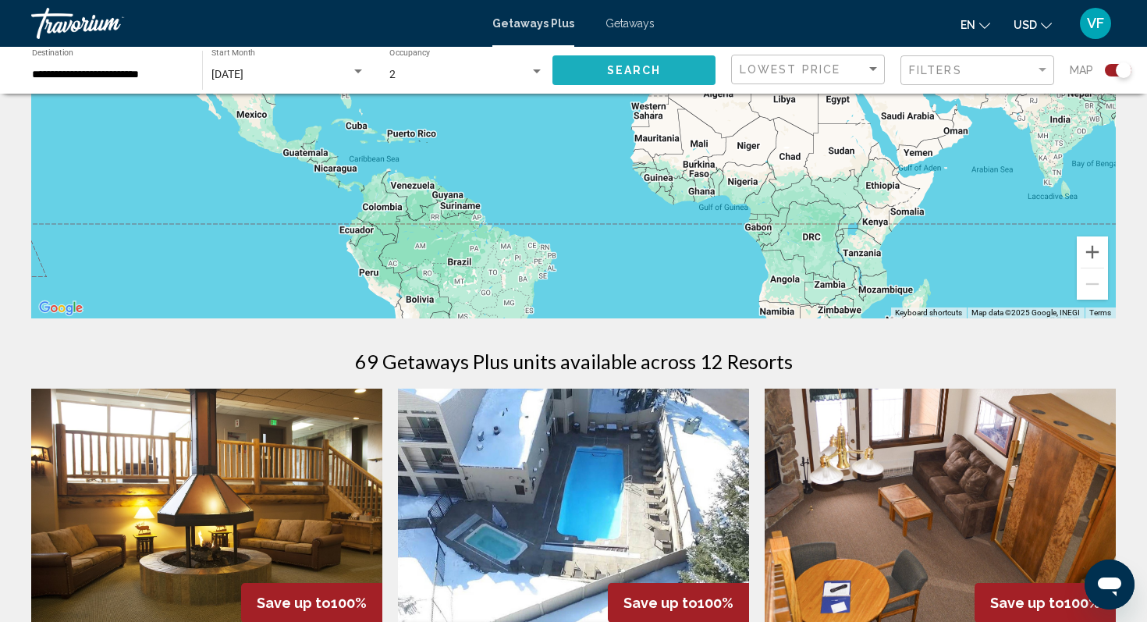
click at [645, 65] on span "Search" at bounding box center [634, 71] width 55 height 12
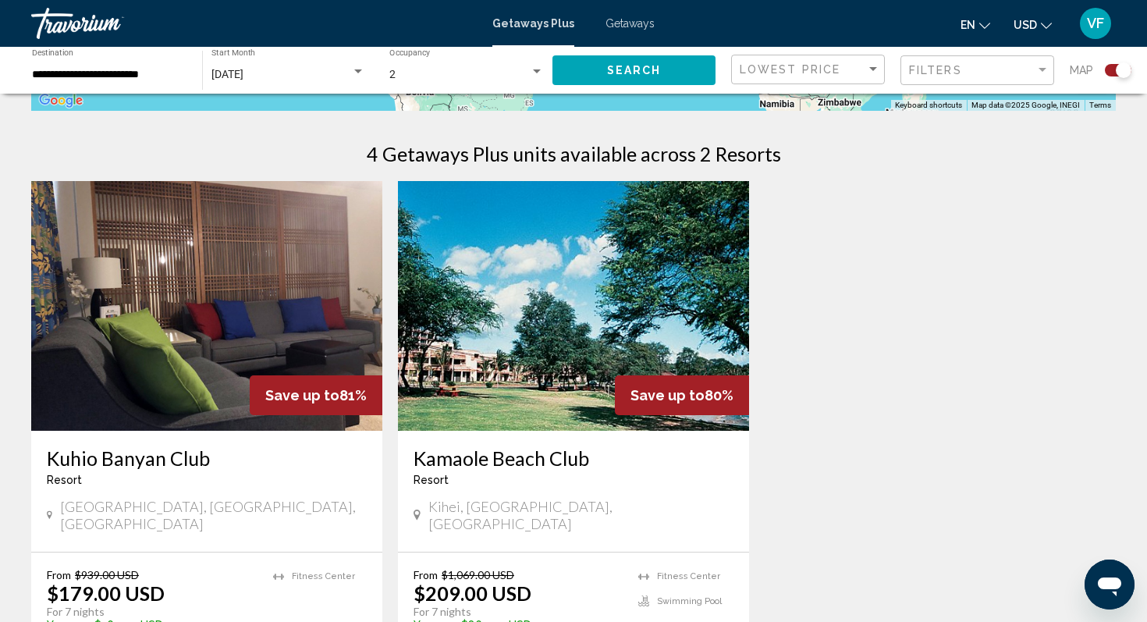
scroll to position [14, 0]
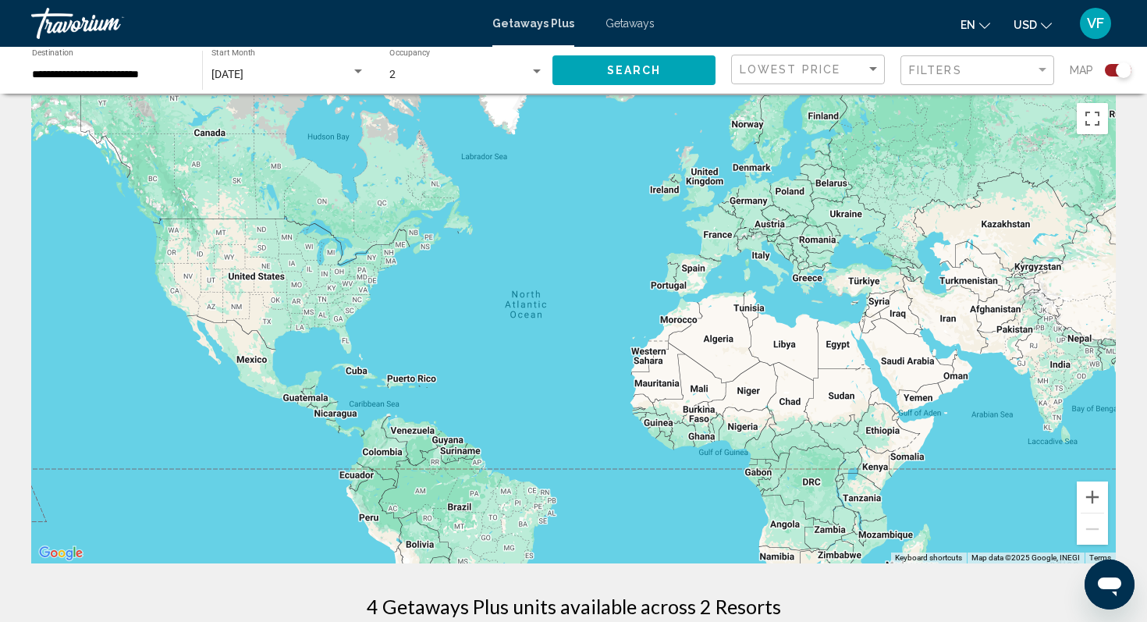
click at [123, 88] on div "**********" at bounding box center [109, 70] width 155 height 43
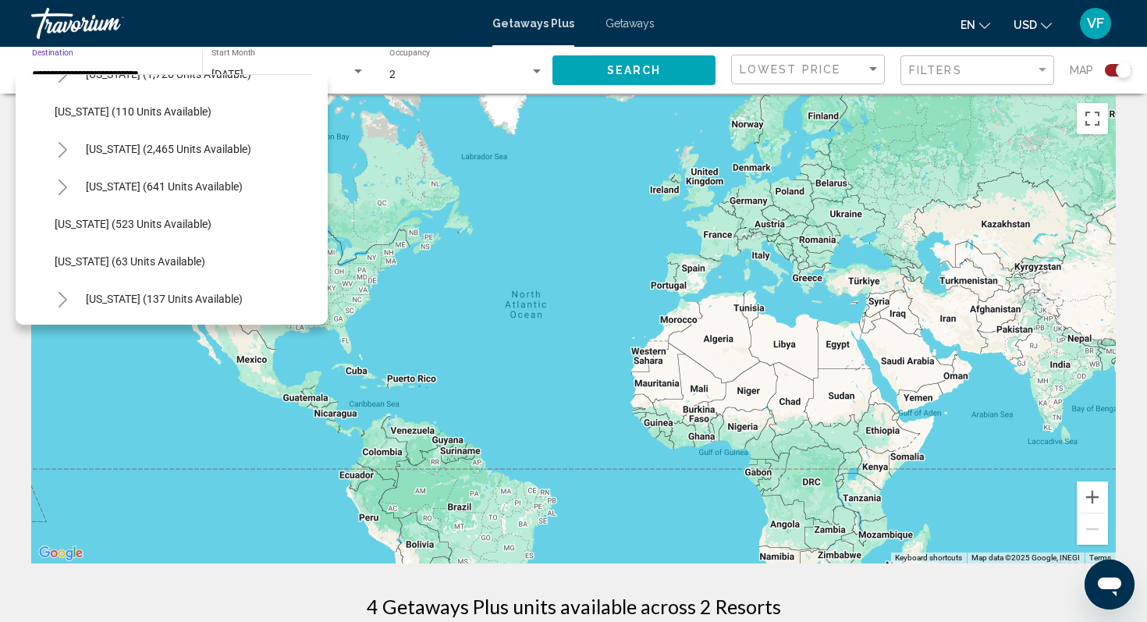
scroll to position [790, 0]
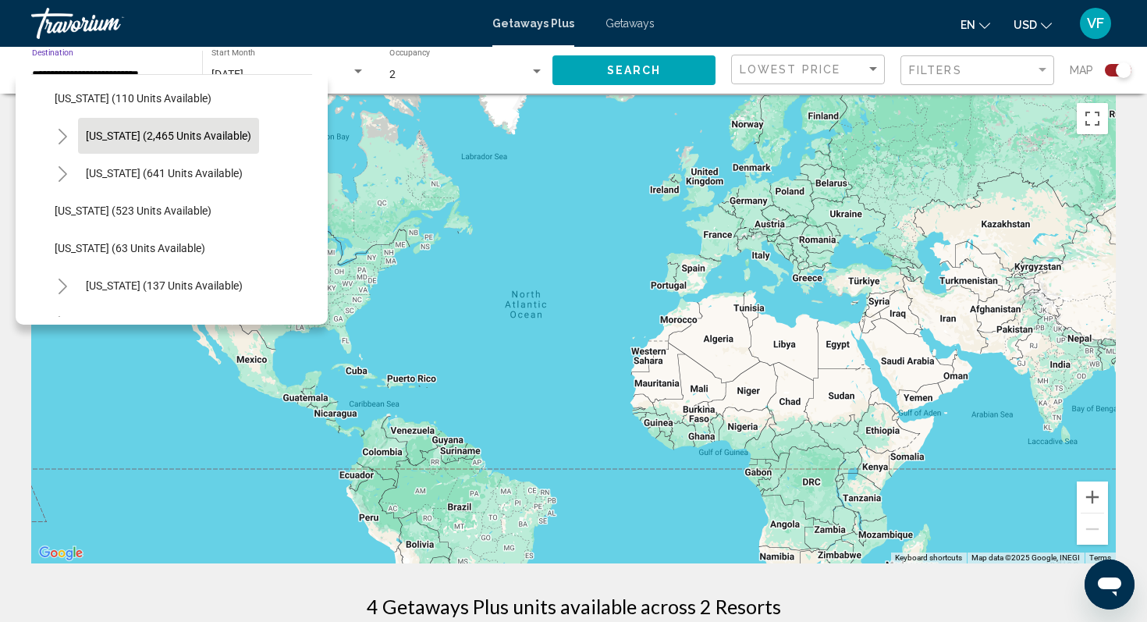
click at [101, 134] on span "Nevada (2,465 units available)" at bounding box center [168, 136] width 165 height 12
type input "**********"
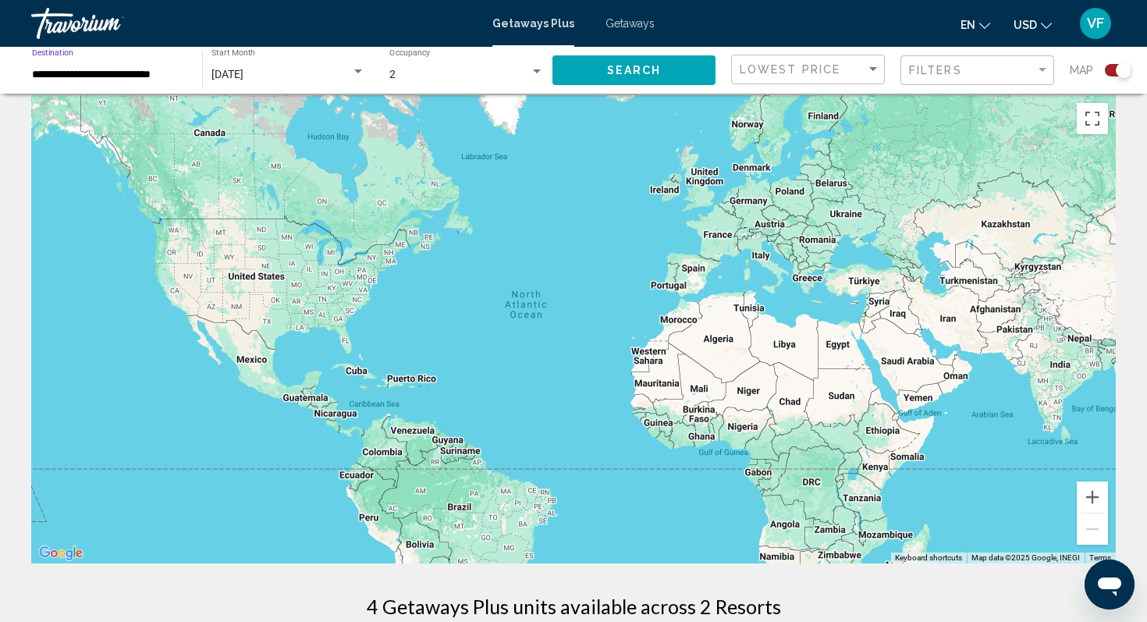
click at [607, 76] on span "Search" at bounding box center [634, 71] width 55 height 12
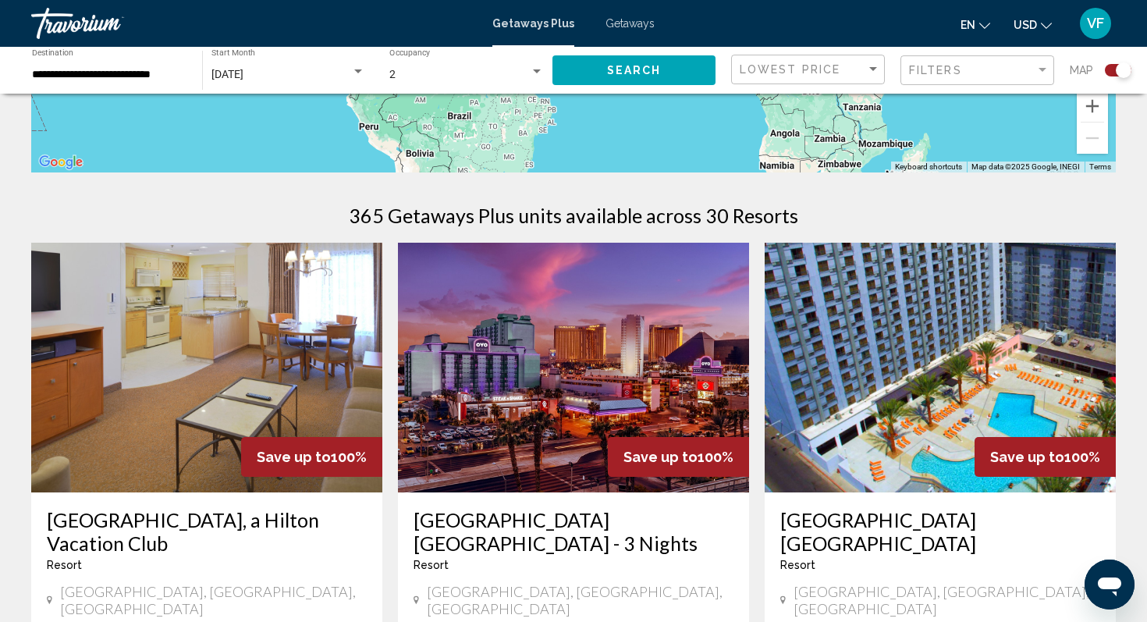
scroll to position [404, 0]
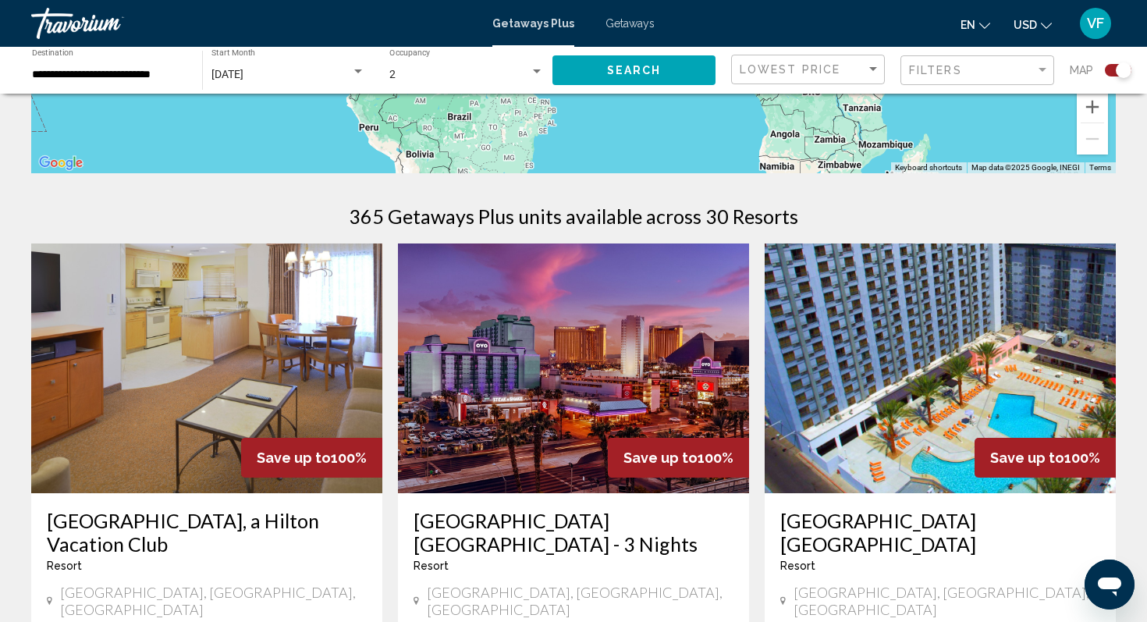
click at [552, 330] on img "Main content" at bounding box center [573, 368] width 351 height 250
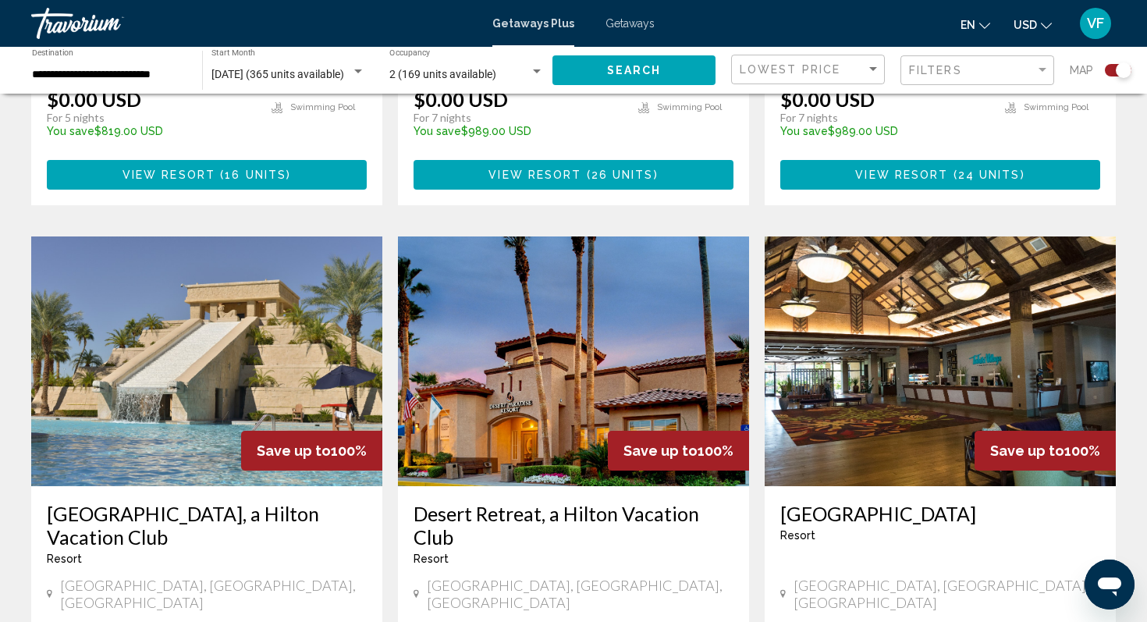
scroll to position [1561, 0]
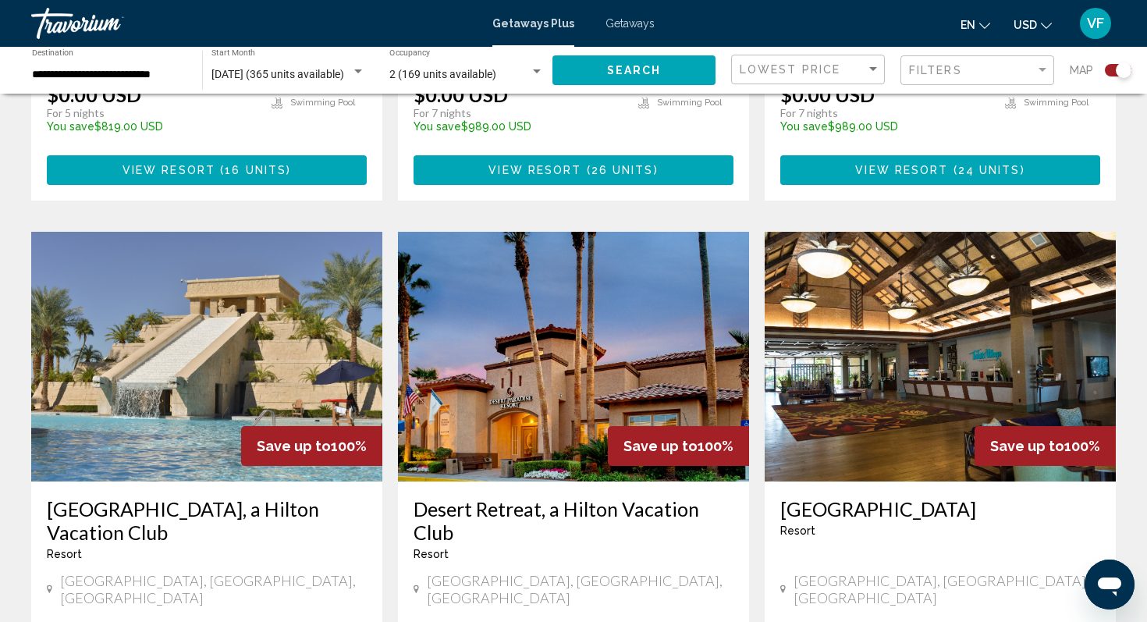
click at [186, 299] on img "Main content" at bounding box center [206, 357] width 351 height 250
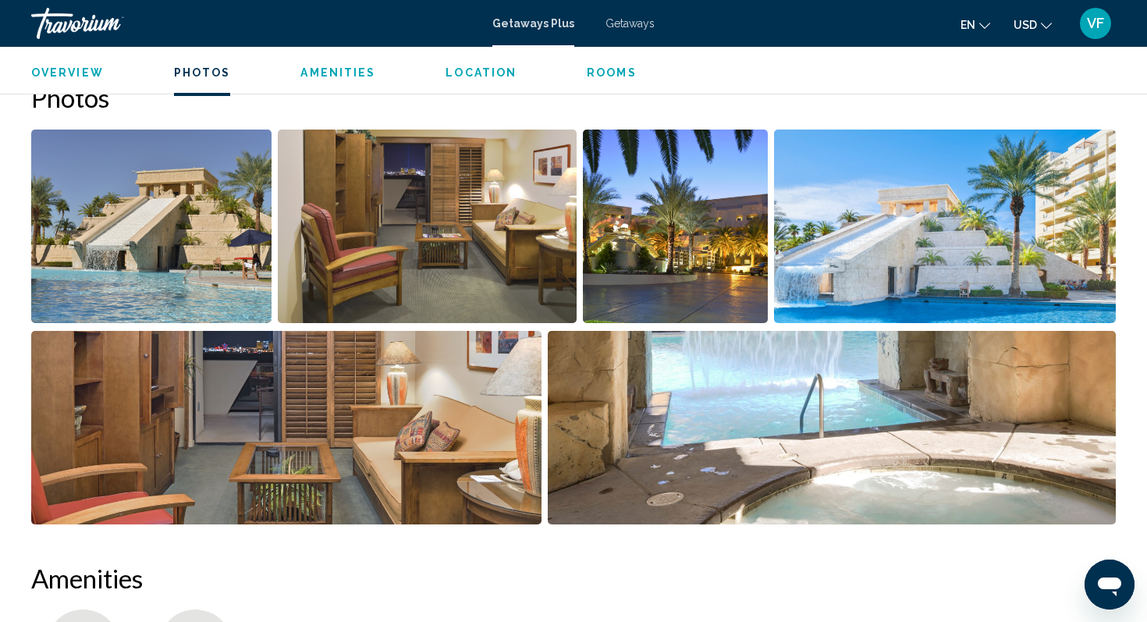
scroll to position [688, 0]
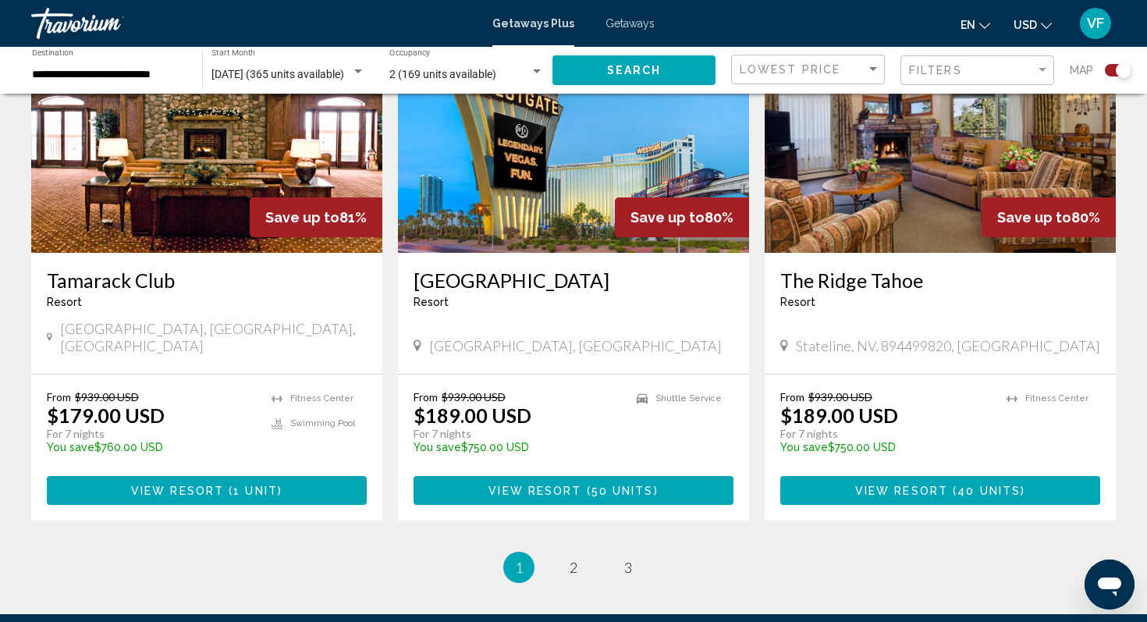
scroll to position [2365, 0]
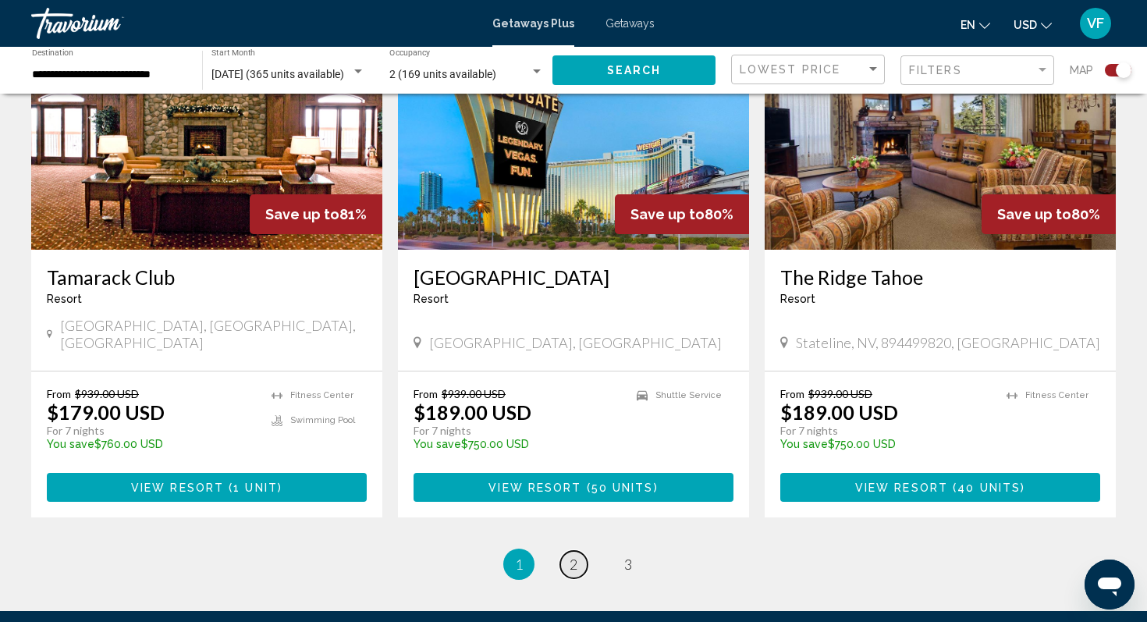
click at [566, 551] on link "page 2" at bounding box center [573, 564] width 27 height 27
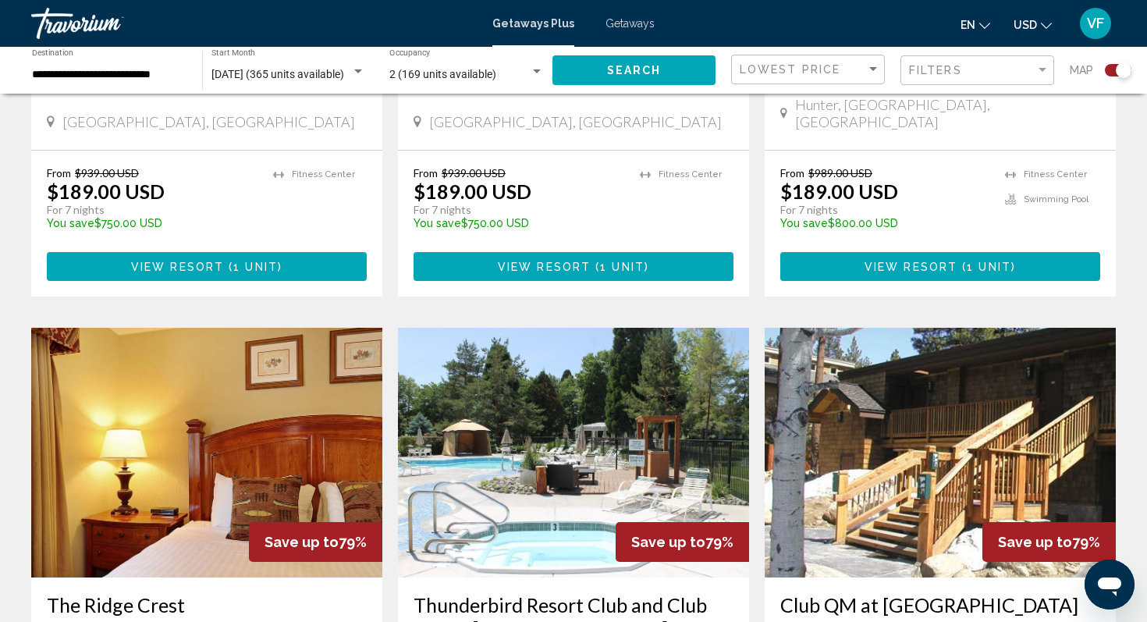
scroll to position [2428, 0]
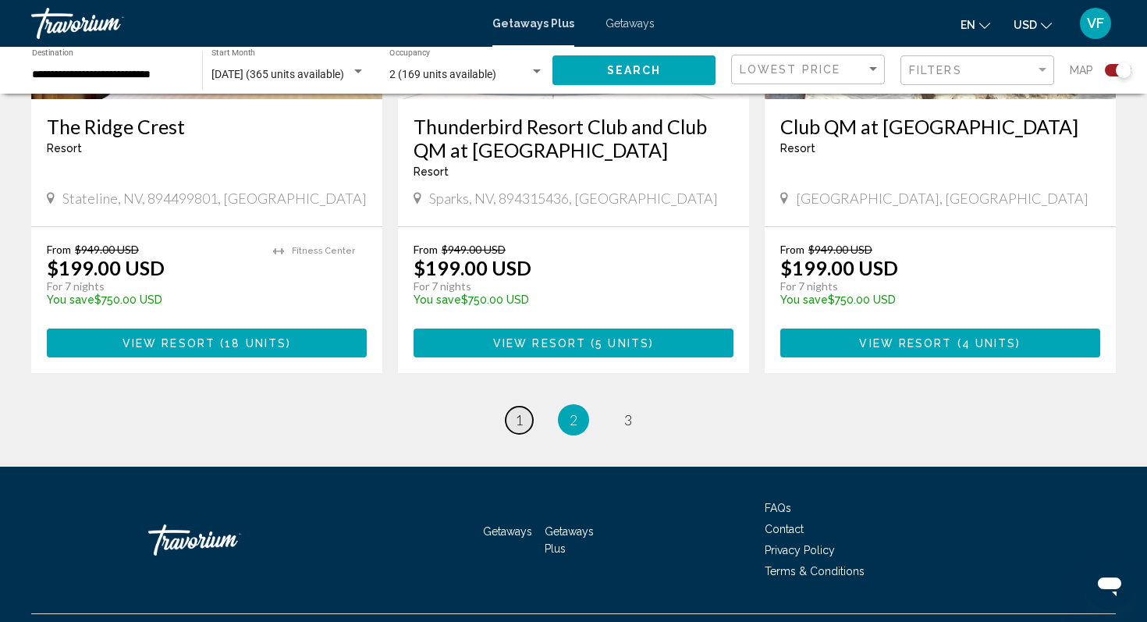
click at [525, 407] on link "page 1" at bounding box center [519, 420] width 27 height 27
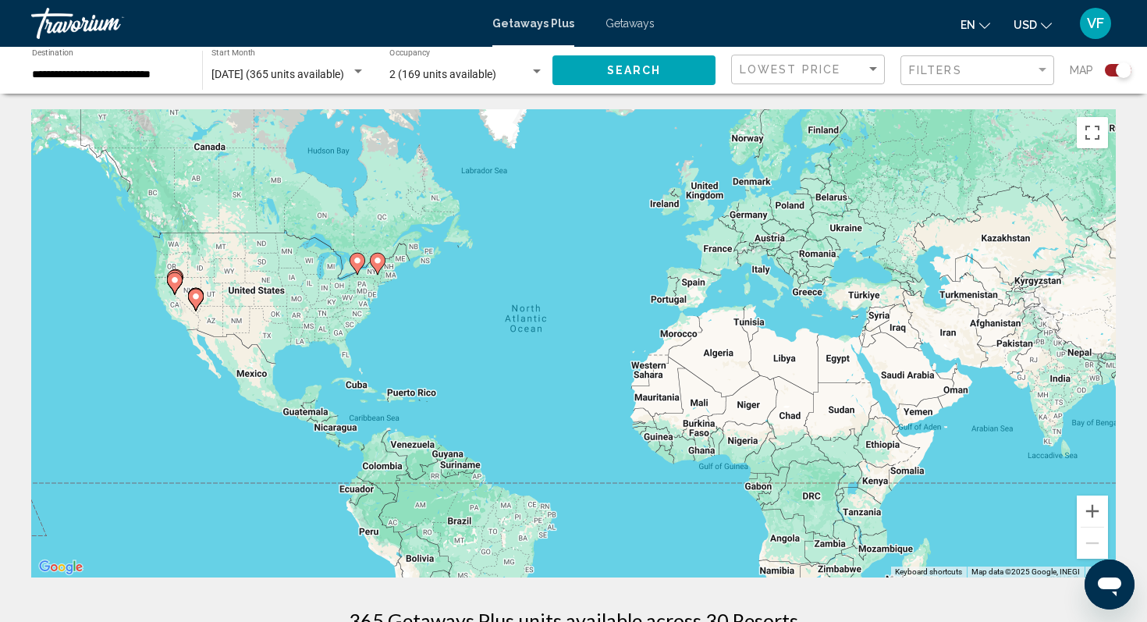
click at [111, 63] on div "**********" at bounding box center [109, 70] width 155 height 43
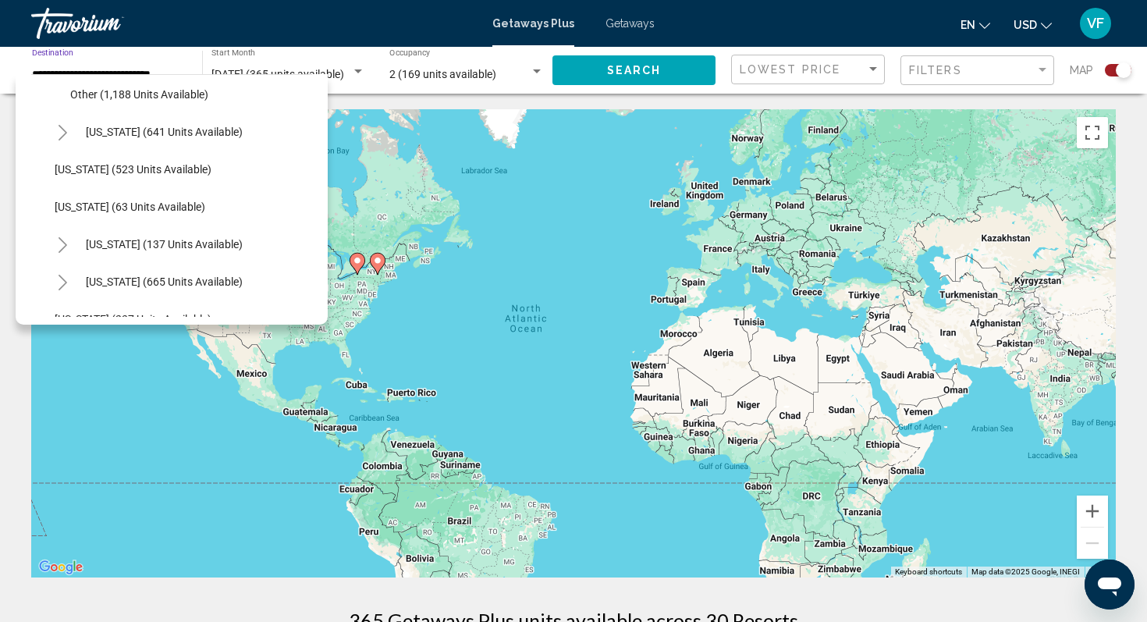
scroll to position [873, 0]
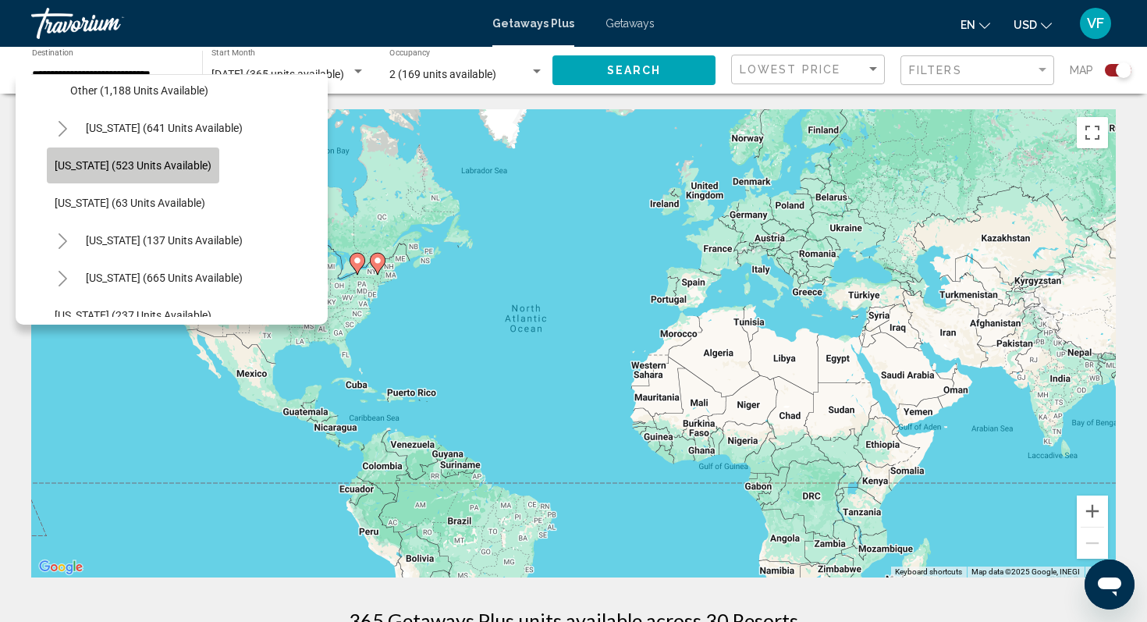
click at [112, 167] on span "New Jersey (523 units available)" at bounding box center [133, 165] width 157 height 12
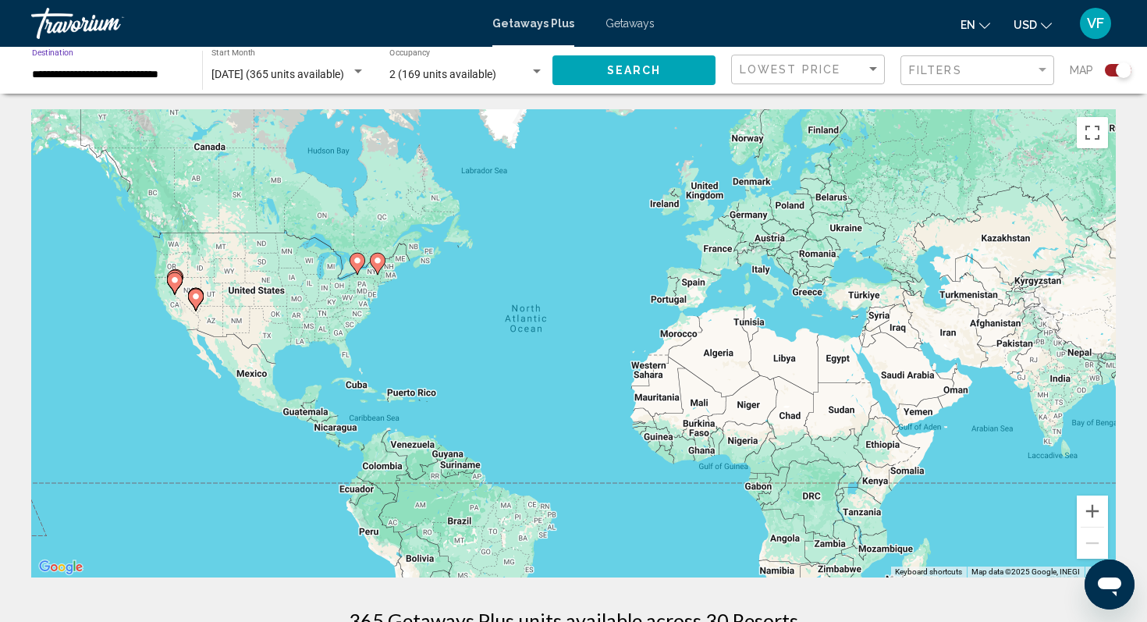
click at [595, 80] on button "Search" at bounding box center [634, 69] width 163 height 29
click at [131, 76] on input "**********" at bounding box center [109, 75] width 155 height 12
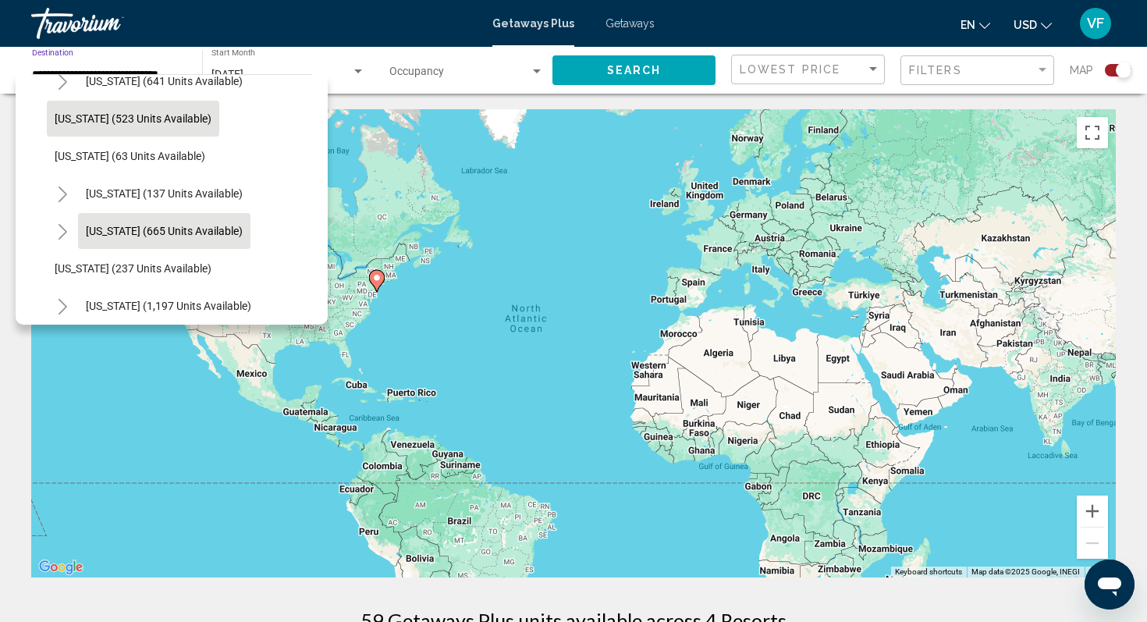
scroll to position [849, 0]
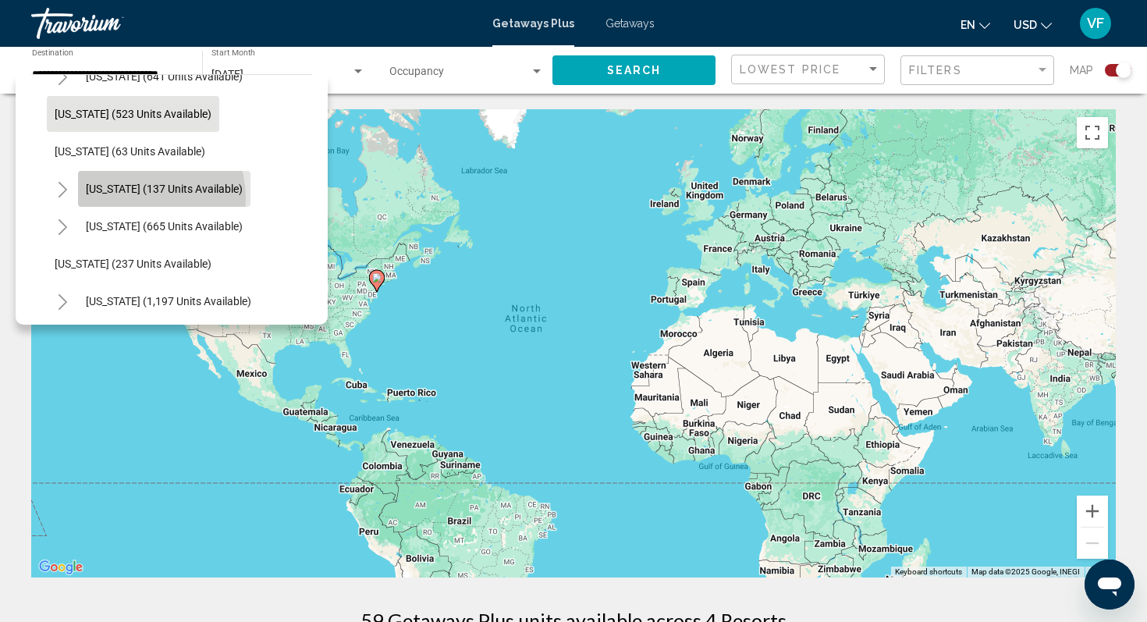
click at [126, 199] on button "New York (137 units available)" at bounding box center [164, 189] width 172 height 36
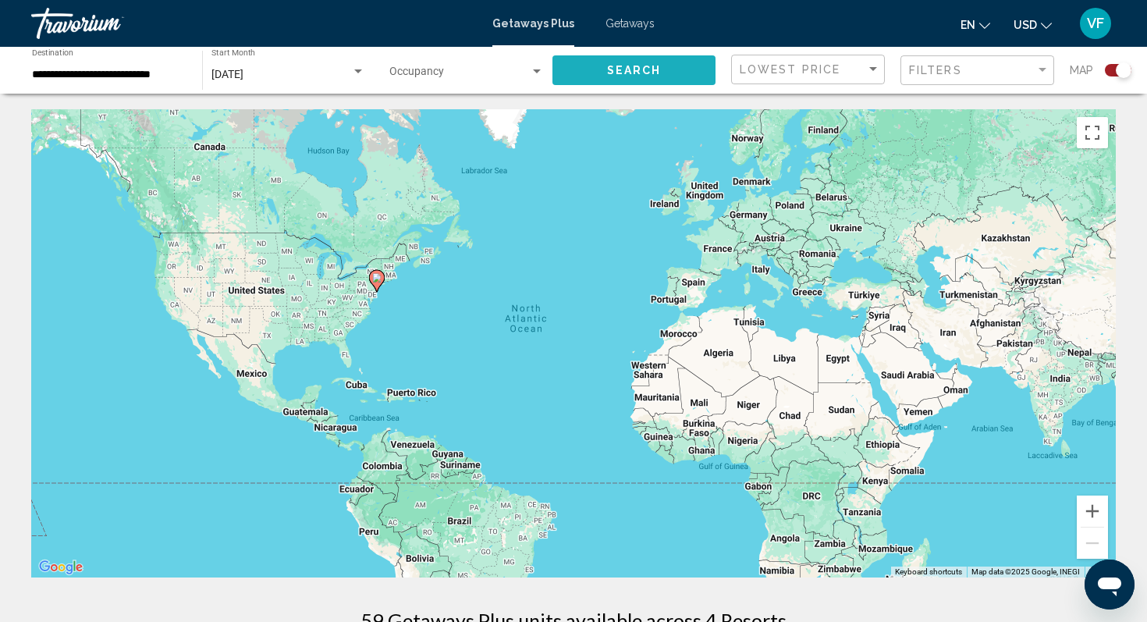
click at [627, 76] on span "Search" at bounding box center [634, 71] width 55 height 12
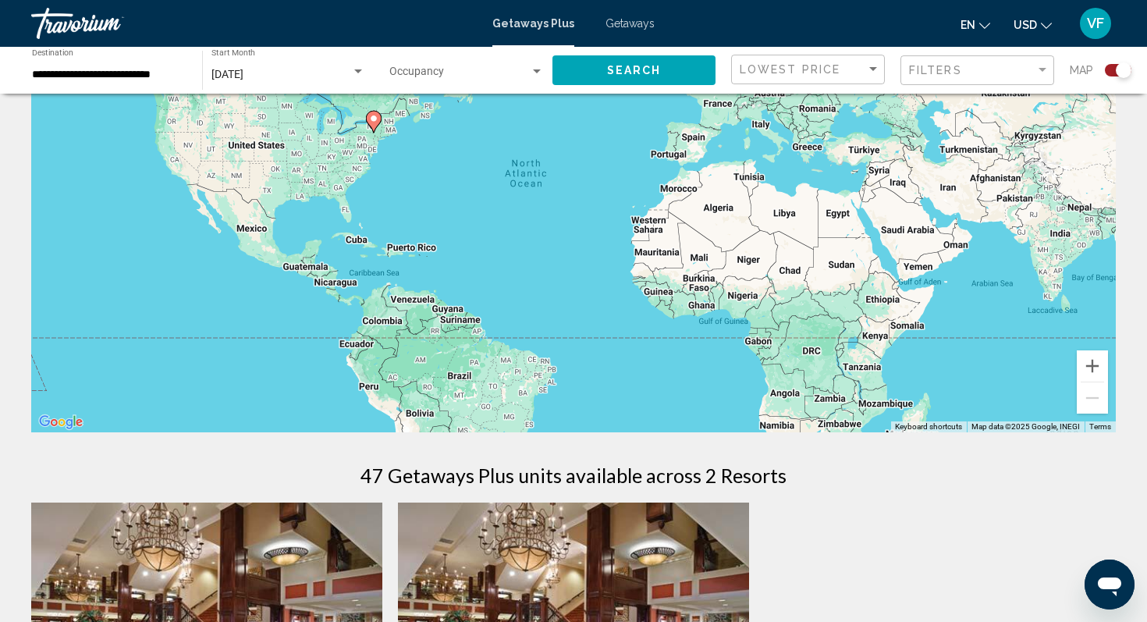
scroll to position [94, 0]
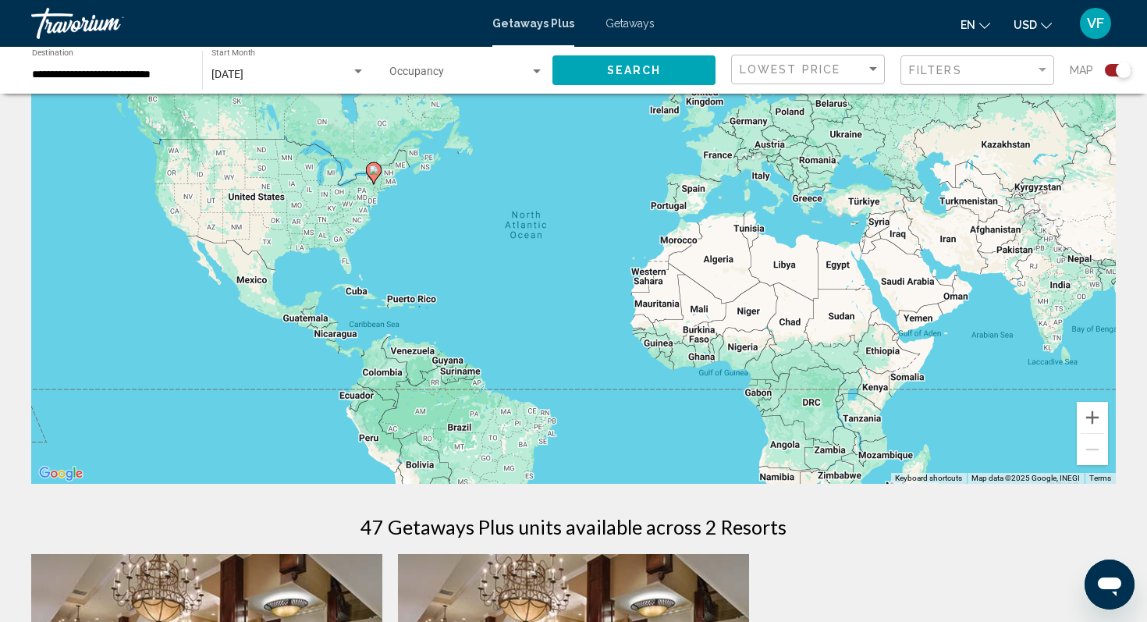
click at [119, 76] on input "**********" at bounding box center [109, 75] width 155 height 12
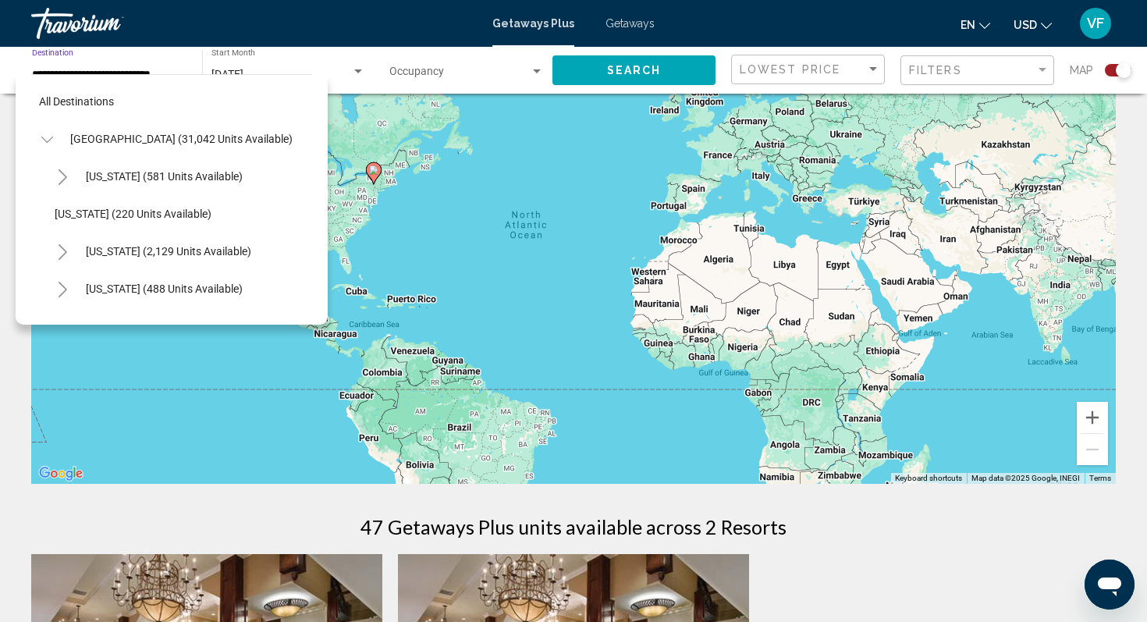
scroll to position [842, 0]
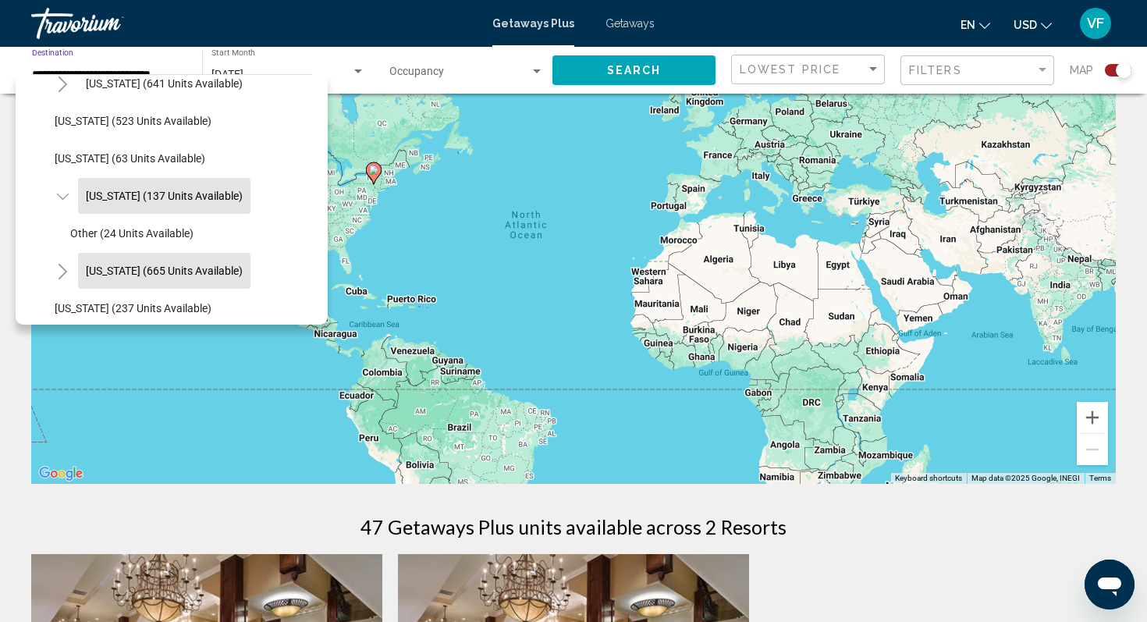
click at [122, 272] on span "North Carolina (665 units available)" at bounding box center [164, 271] width 157 height 12
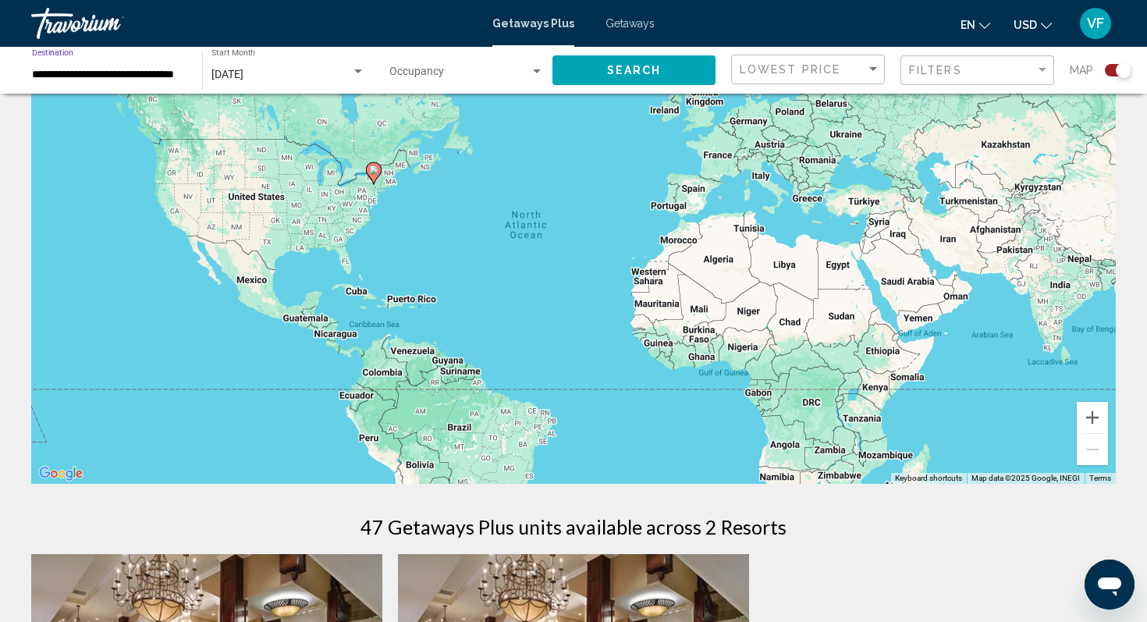
click at [614, 71] on span "Search" at bounding box center [634, 71] width 55 height 12
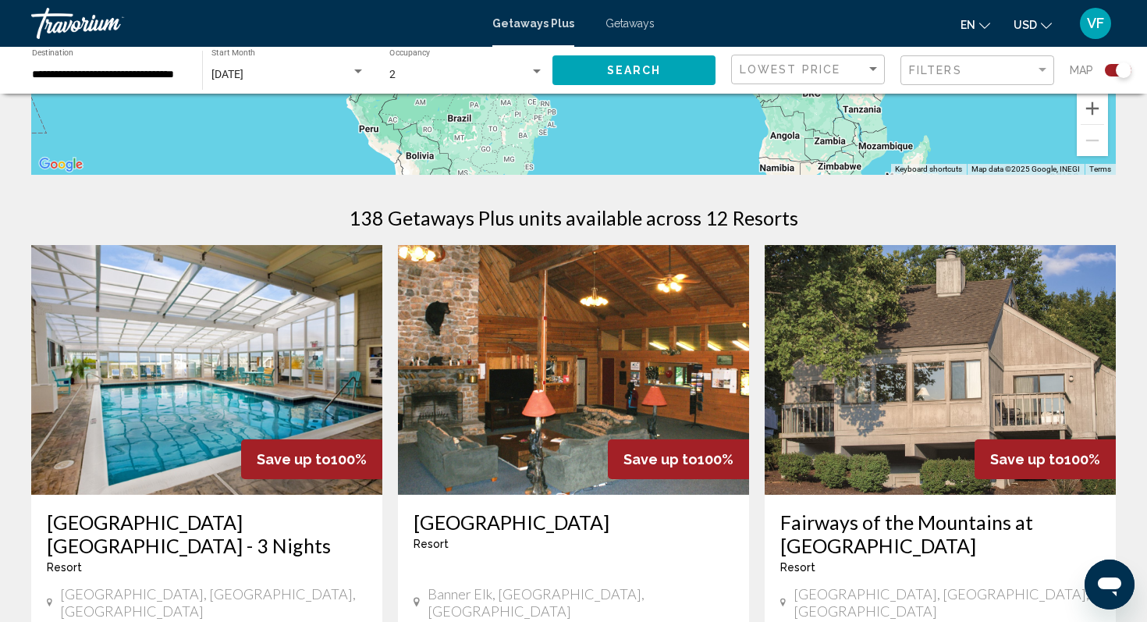
scroll to position [425, 0]
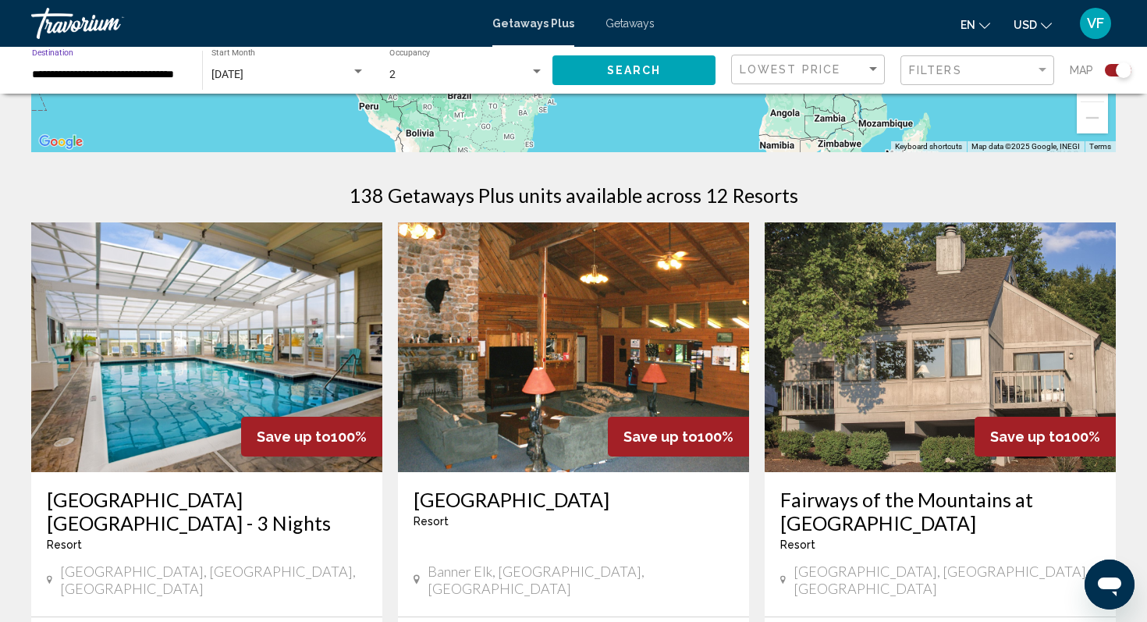
click at [73, 72] on input "**********" at bounding box center [109, 75] width 155 height 12
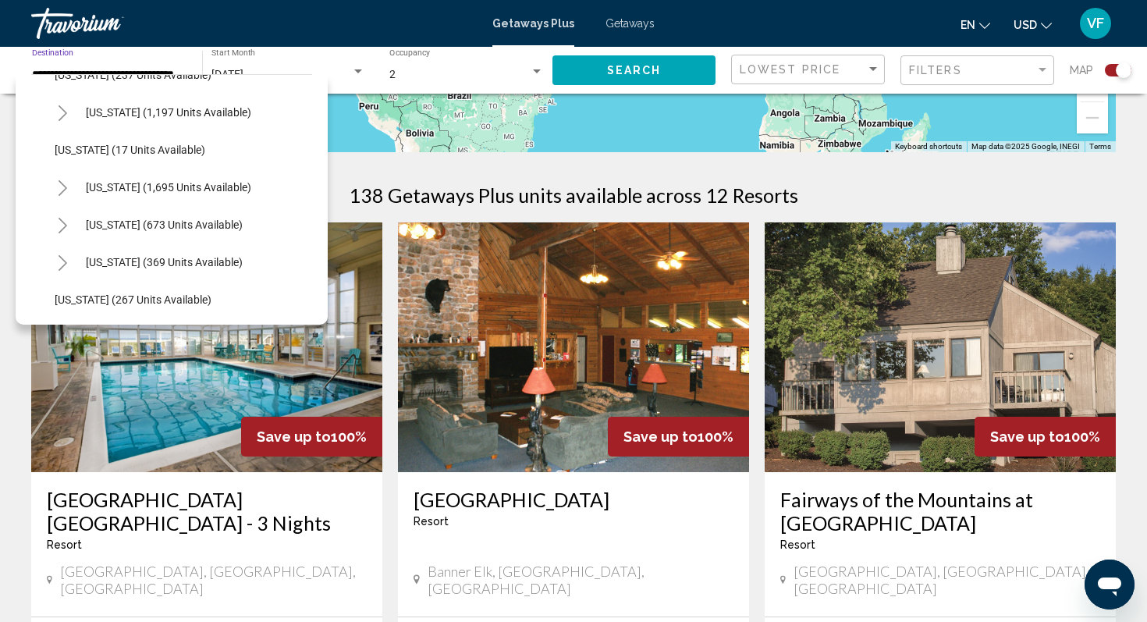
scroll to position [1124, 0]
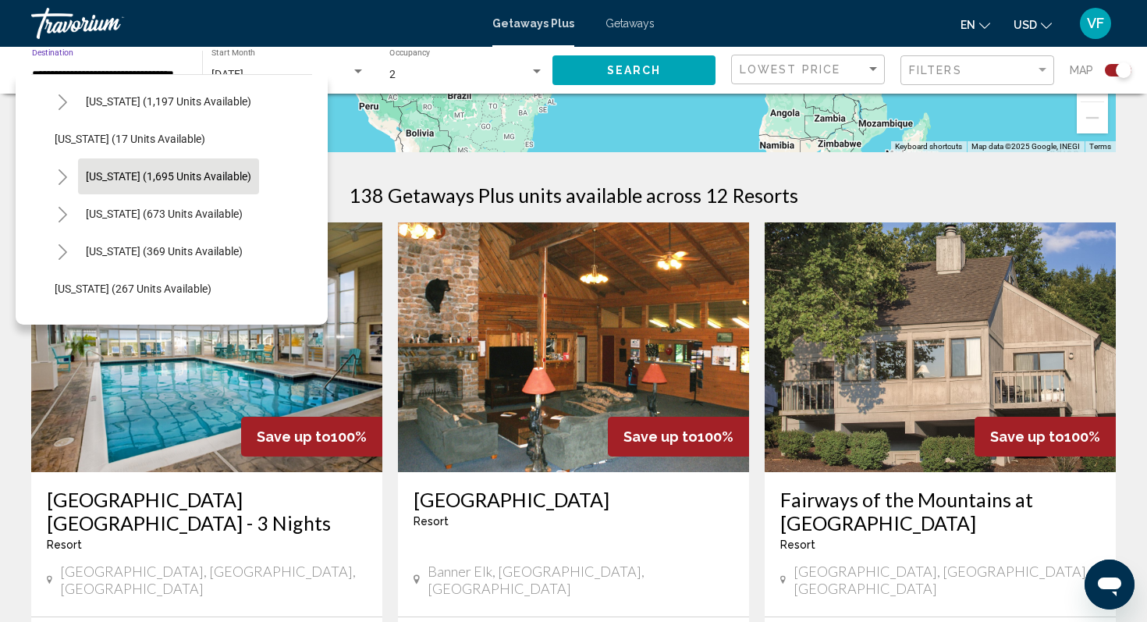
click at [119, 175] on span "South Carolina (1,695 units available)" at bounding box center [168, 176] width 165 height 12
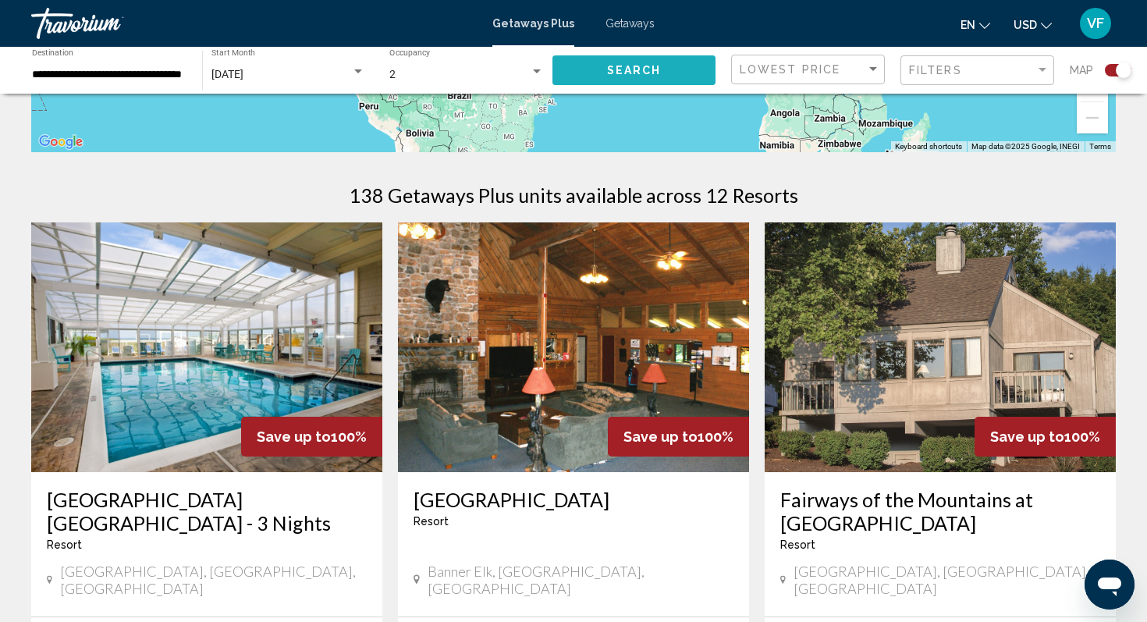
click at [604, 69] on button "Search" at bounding box center [634, 69] width 163 height 29
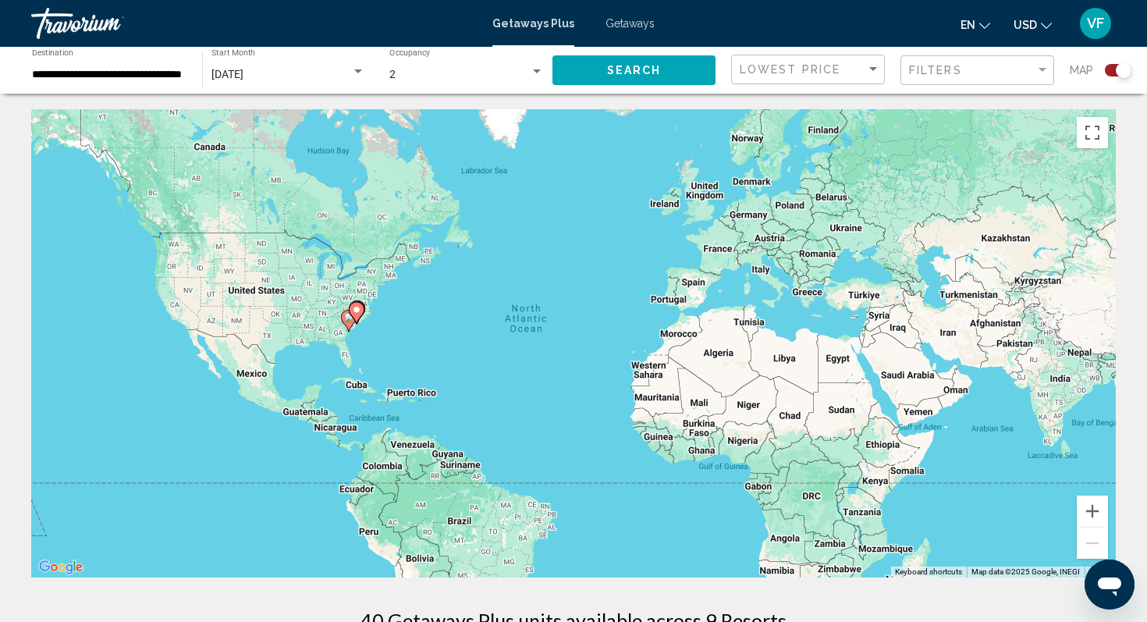
click at [87, 69] on input "**********" at bounding box center [109, 75] width 155 height 12
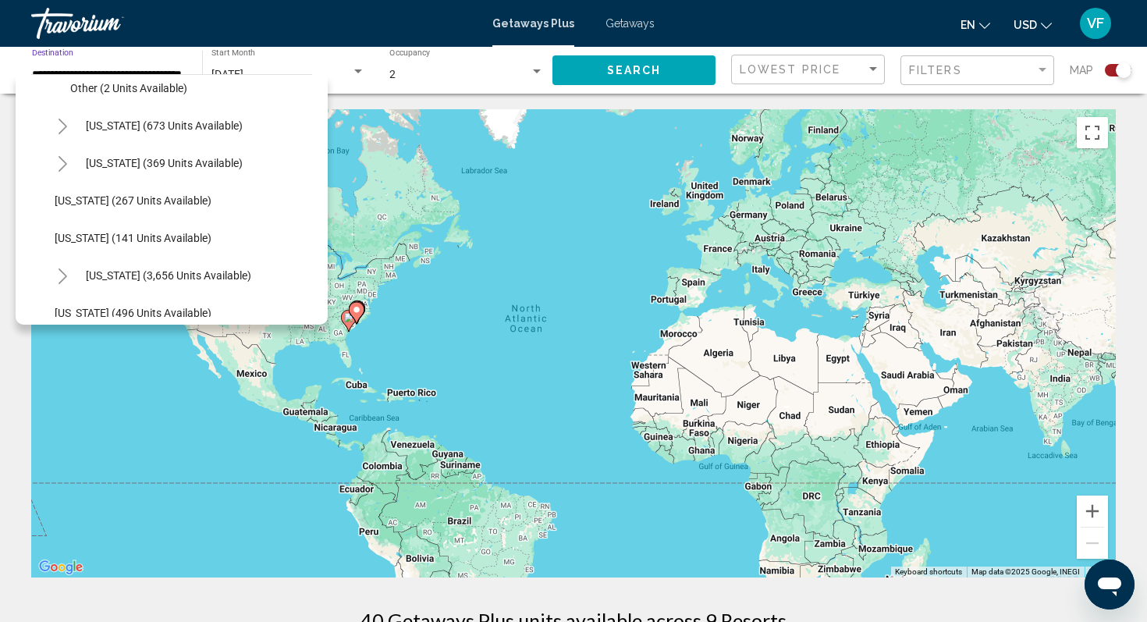
scroll to position [1282, 0]
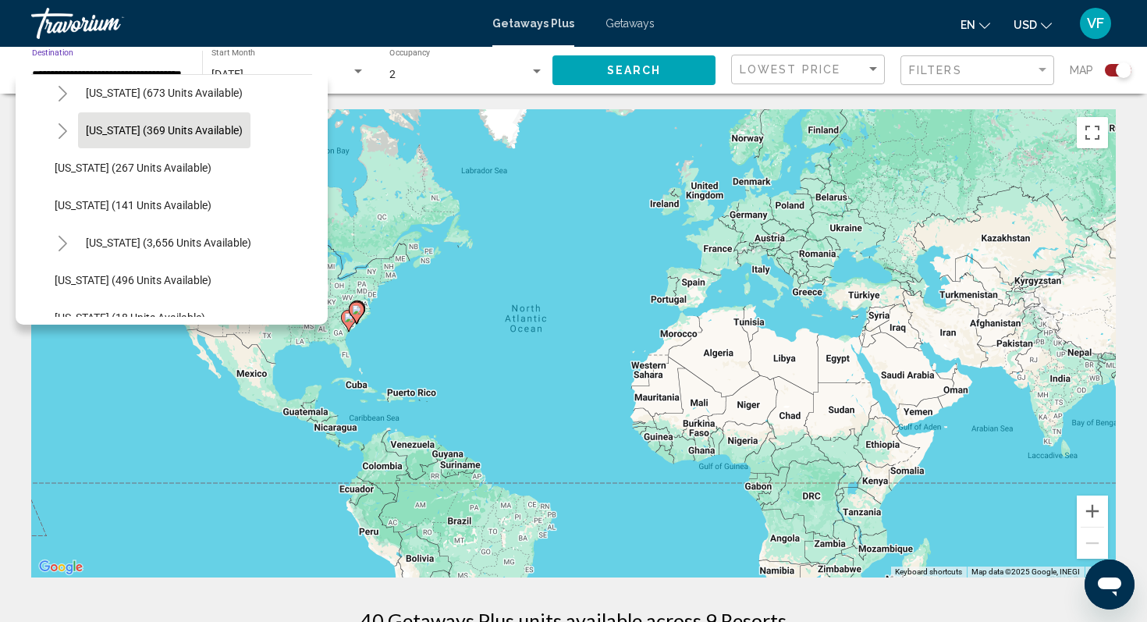
click at [112, 136] on span "Texas (369 units available)" at bounding box center [164, 130] width 157 height 12
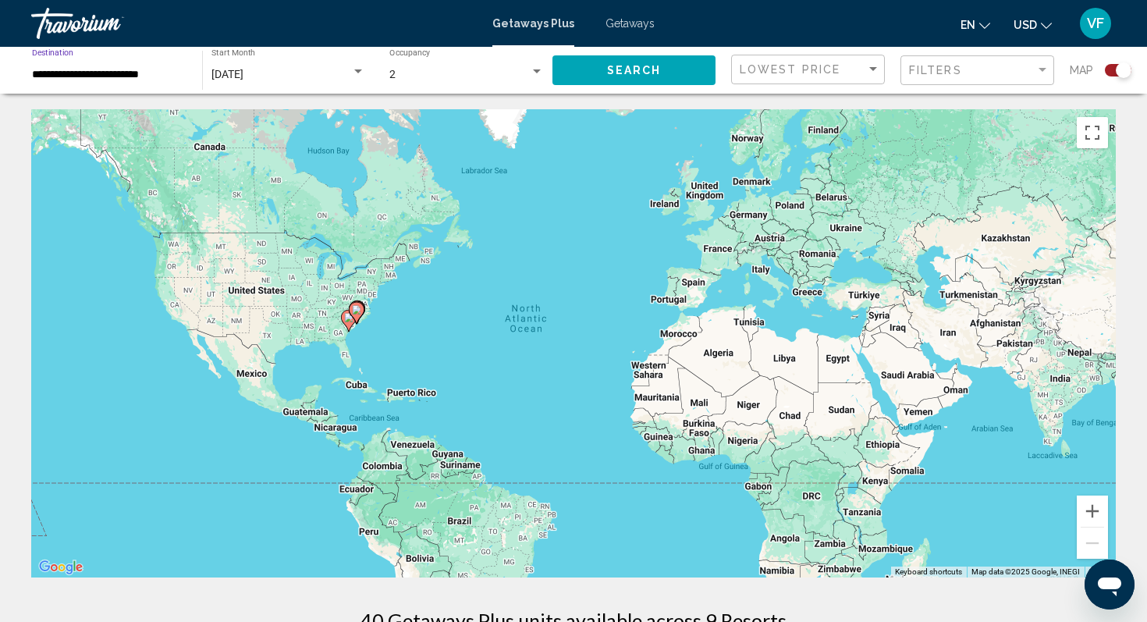
click at [624, 80] on button "Search" at bounding box center [634, 69] width 163 height 29
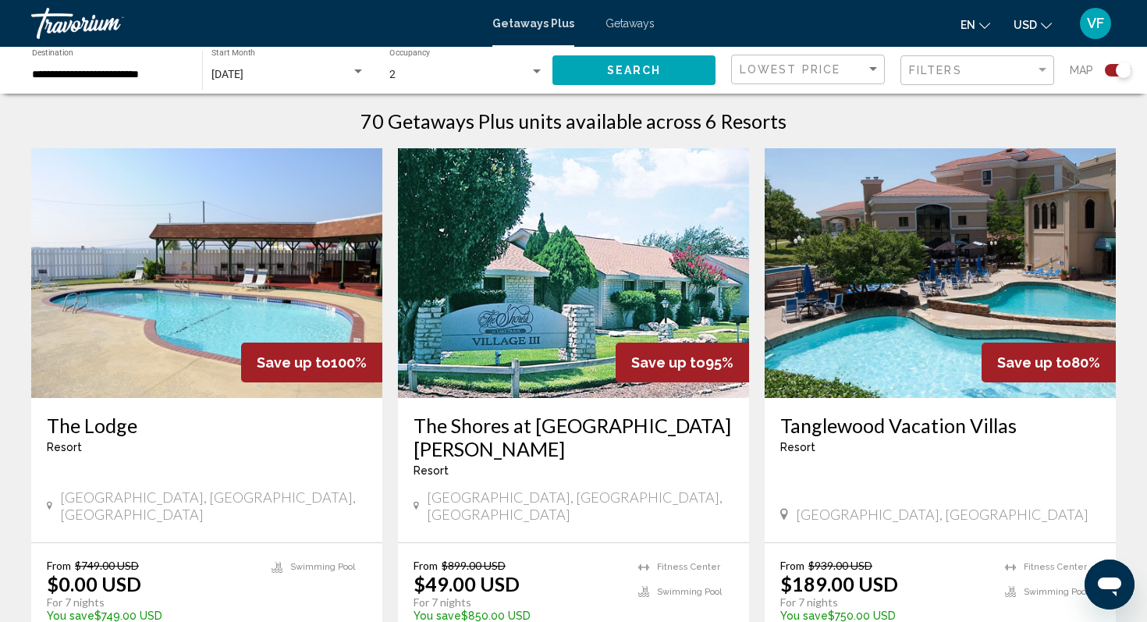
scroll to position [499, 0]
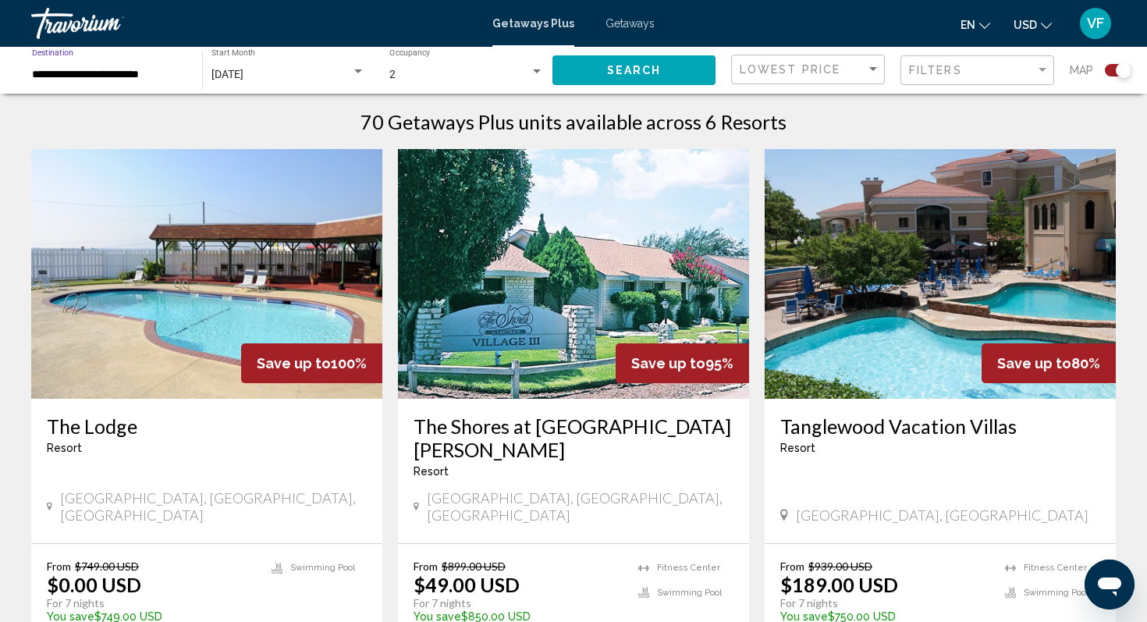
click at [92, 77] on input "**********" at bounding box center [109, 75] width 155 height 12
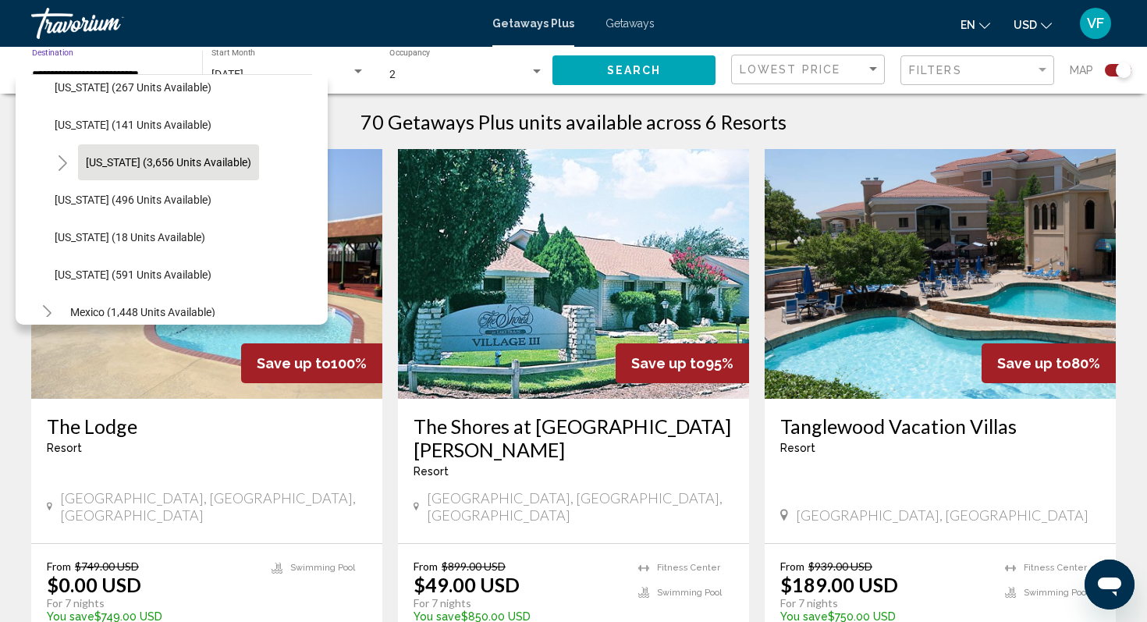
scroll to position [1334, 0]
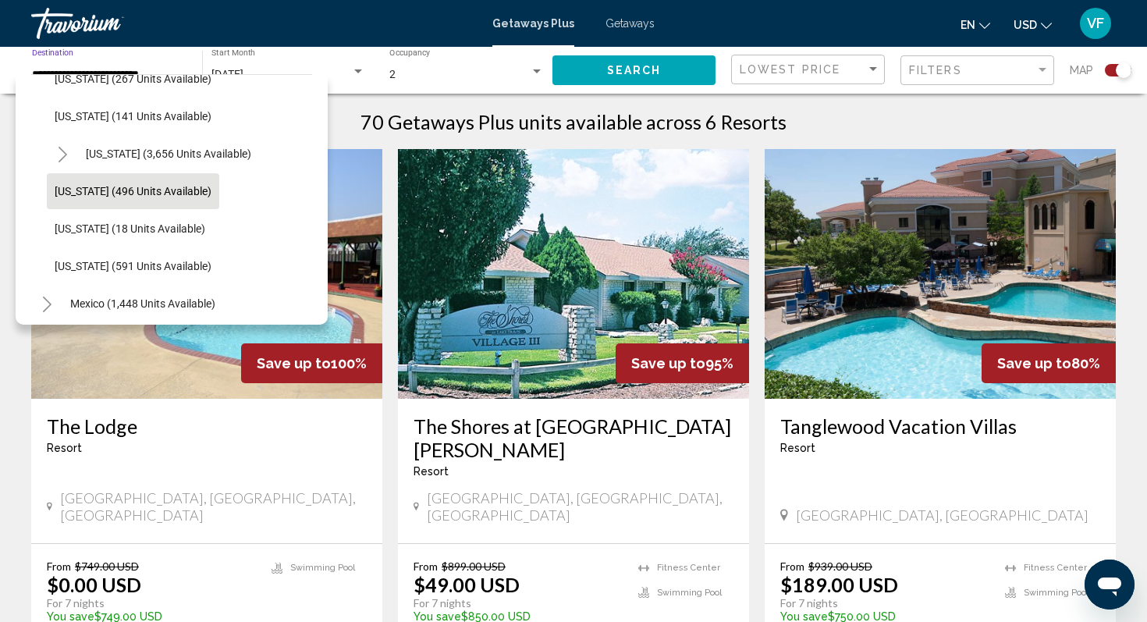
click at [105, 191] on span "Washington (496 units available)" at bounding box center [133, 191] width 157 height 12
type input "**********"
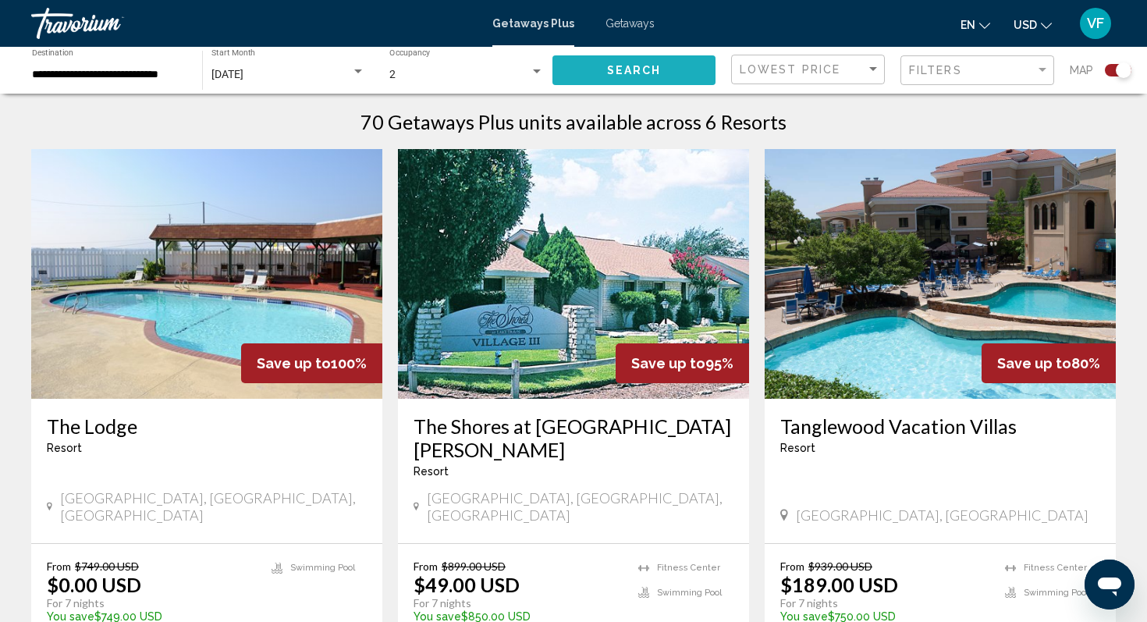
click at [631, 79] on button "Search" at bounding box center [634, 69] width 163 height 29
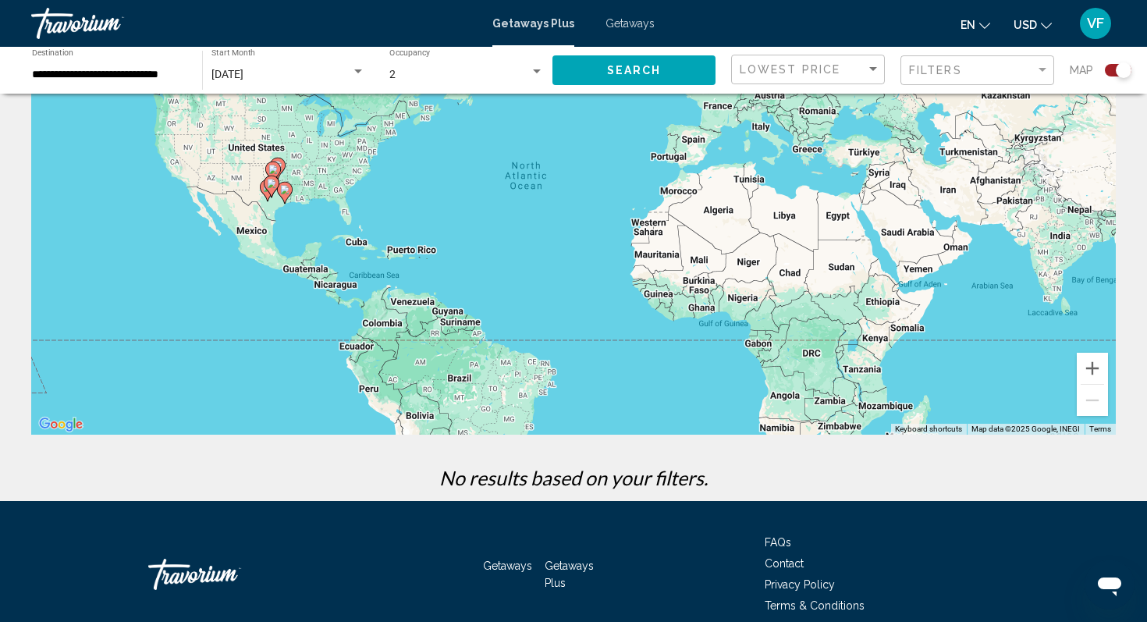
scroll to position [213, 0]
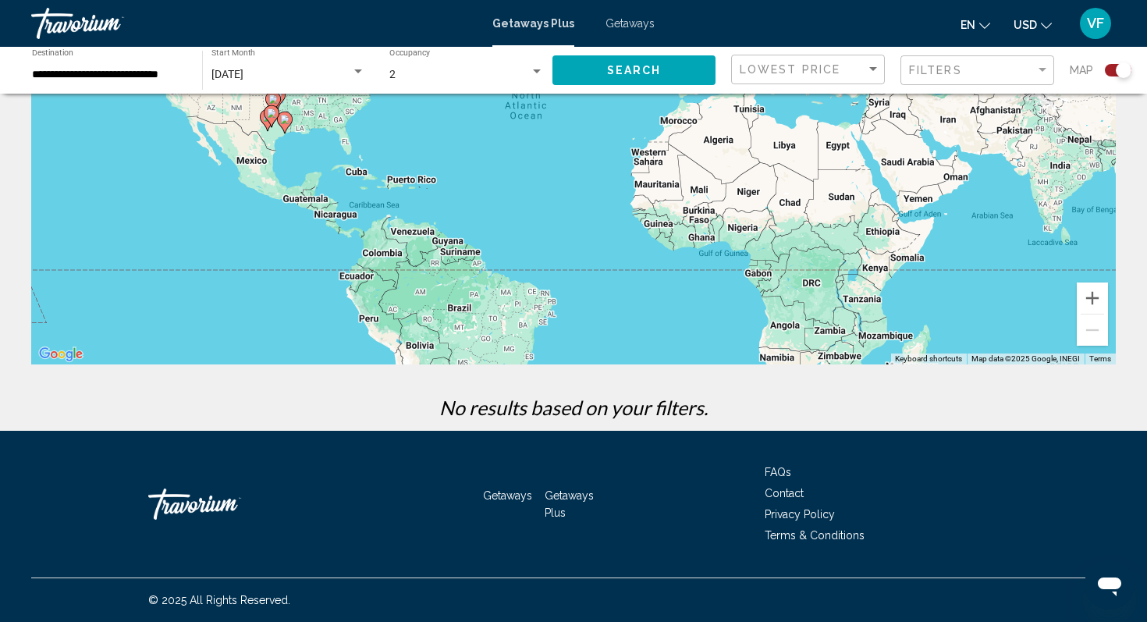
click at [114, 70] on input "**********" at bounding box center [109, 75] width 155 height 12
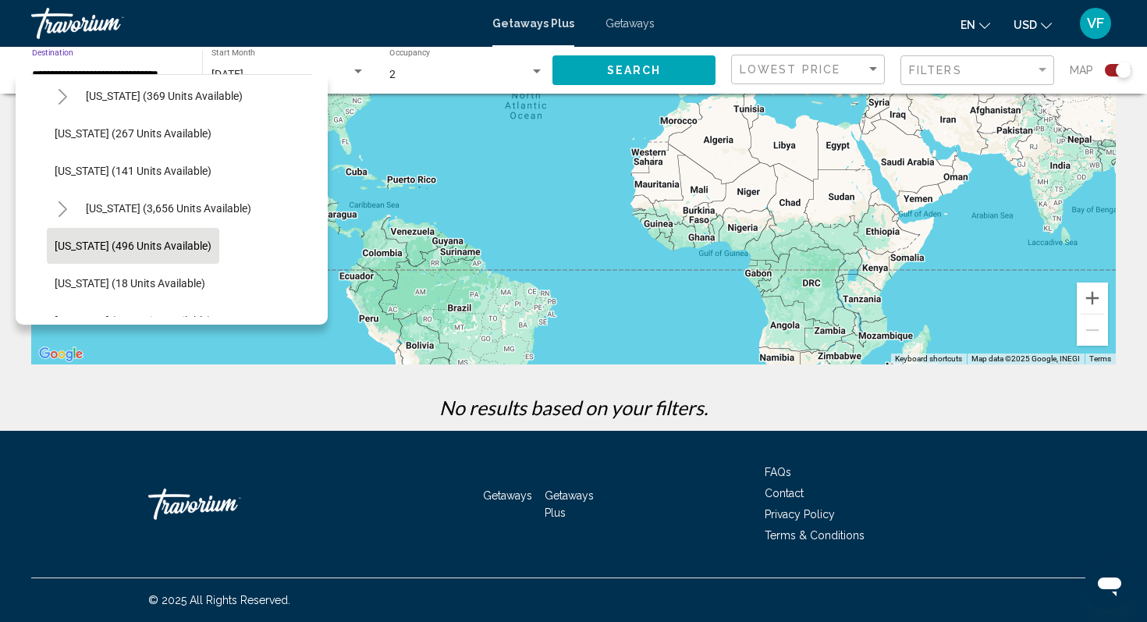
scroll to position [1200, 0]
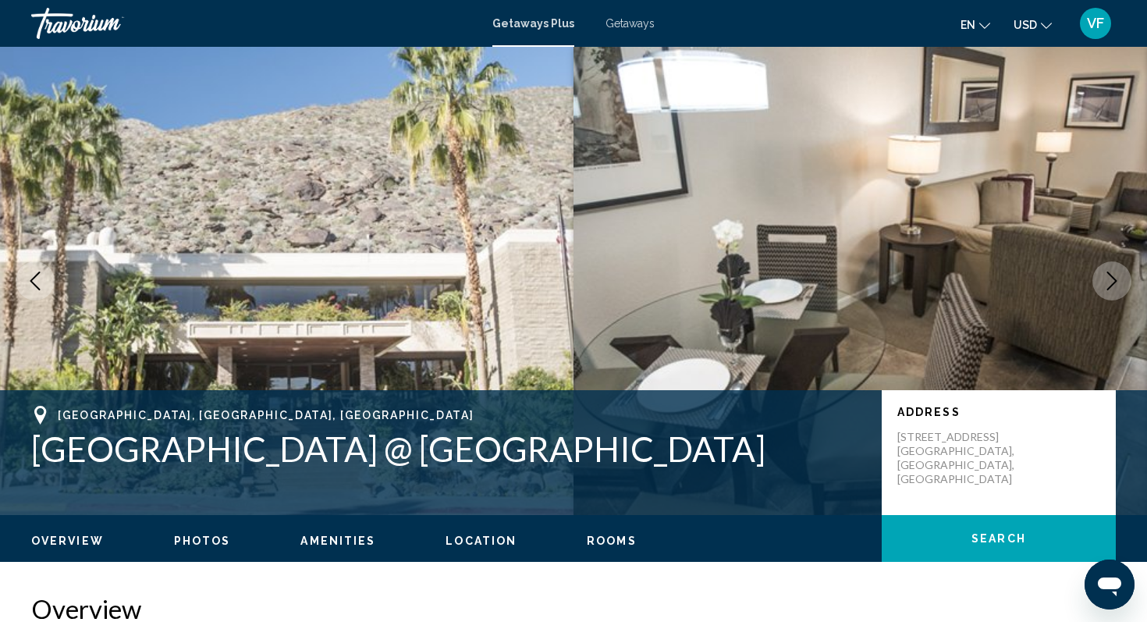
click at [1110, 274] on icon "Next image" at bounding box center [1112, 281] width 10 height 19
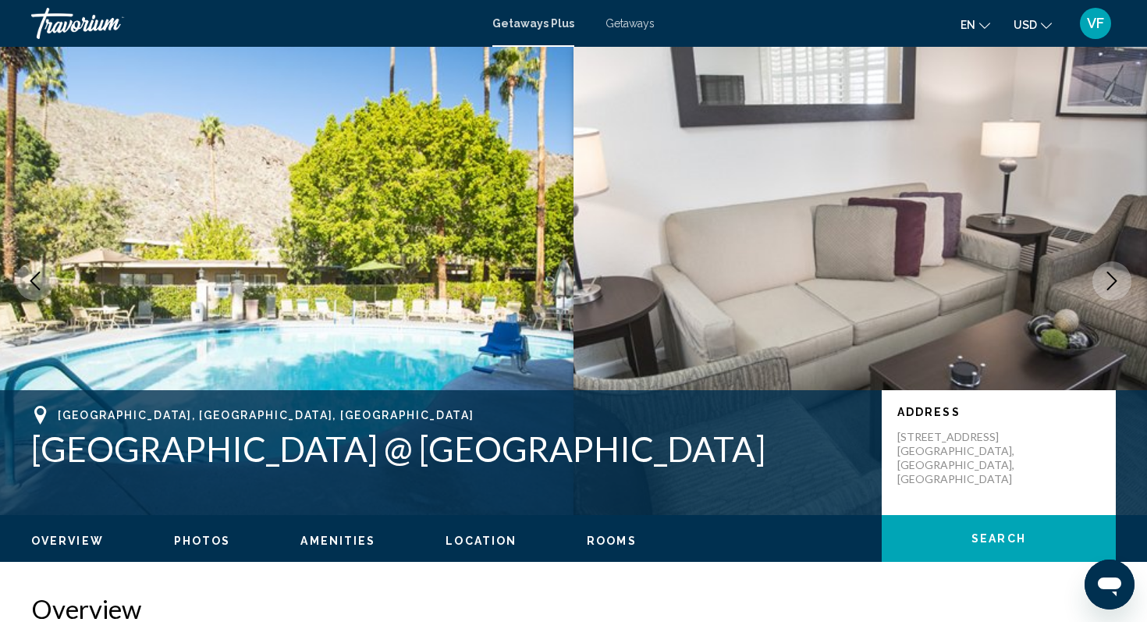
click at [1096, 284] on button "Next image" at bounding box center [1112, 280] width 39 height 39
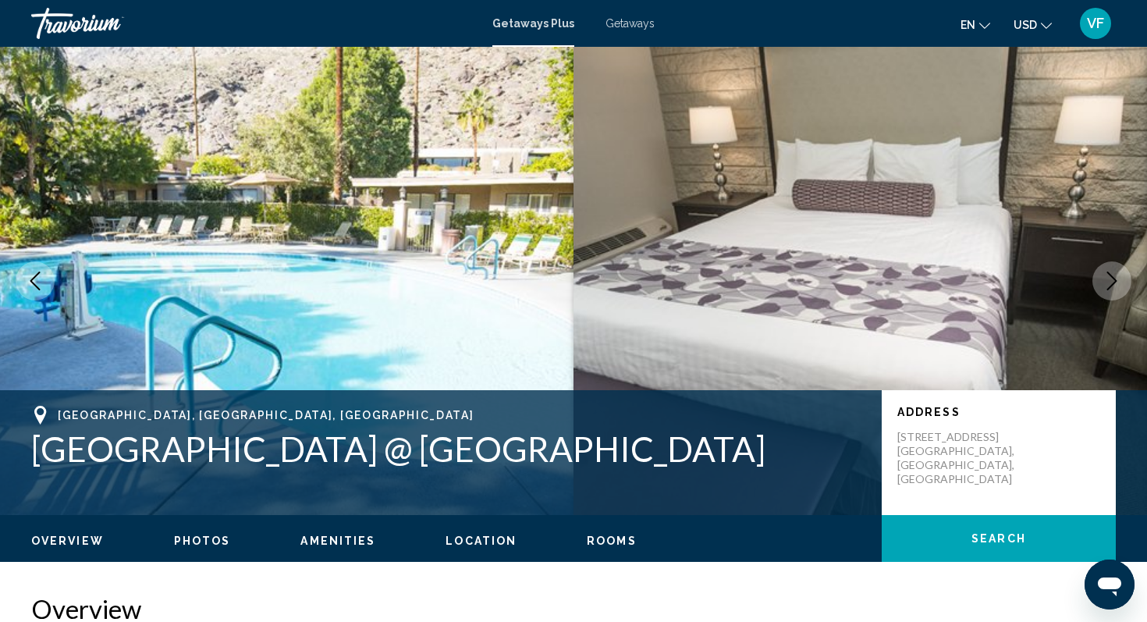
click at [1096, 286] on button "Next image" at bounding box center [1112, 280] width 39 height 39
